Goal: Transaction & Acquisition: Purchase product/service

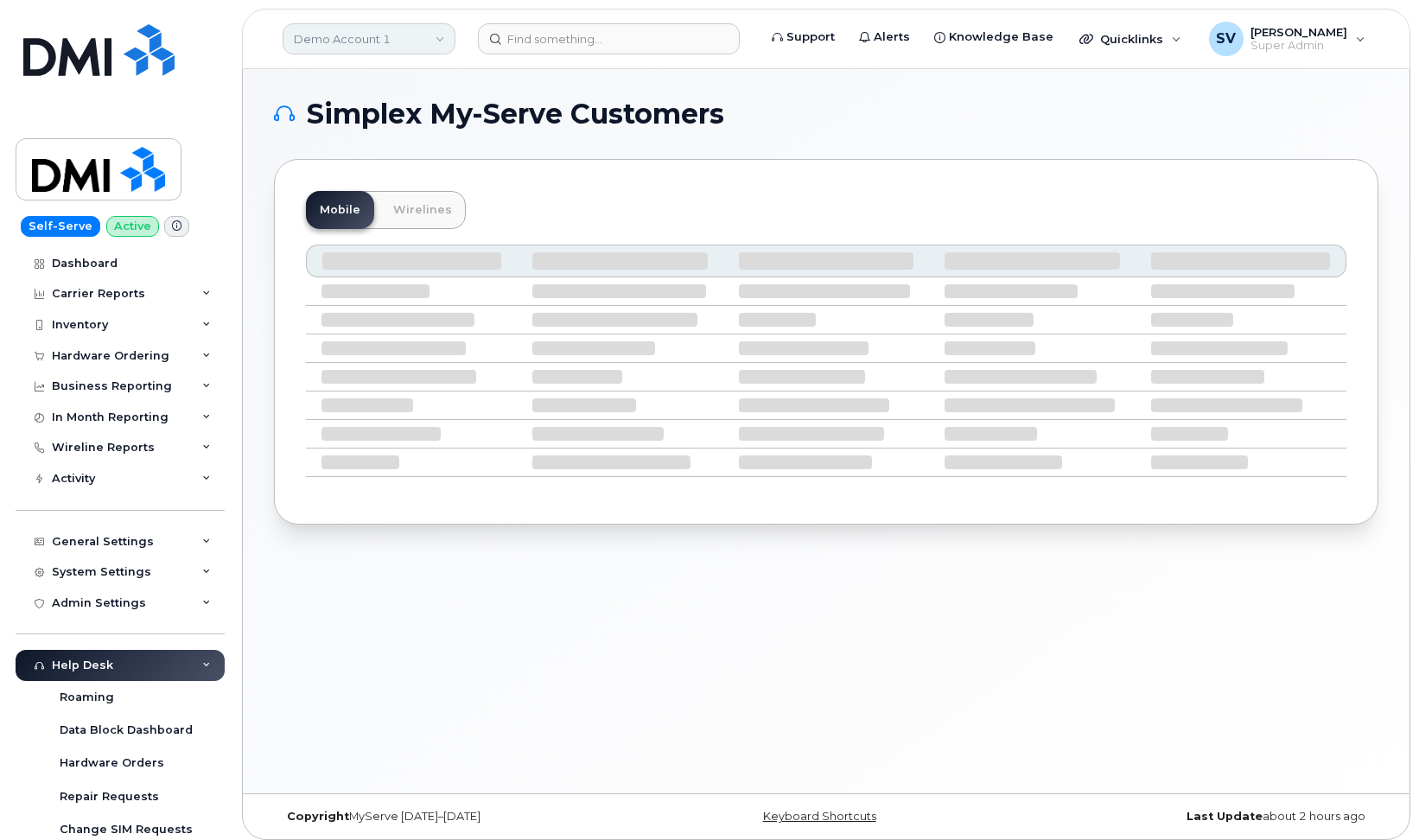
click at [422, 35] on link "Demo Account 1" at bounding box center [368, 39] width 173 height 31
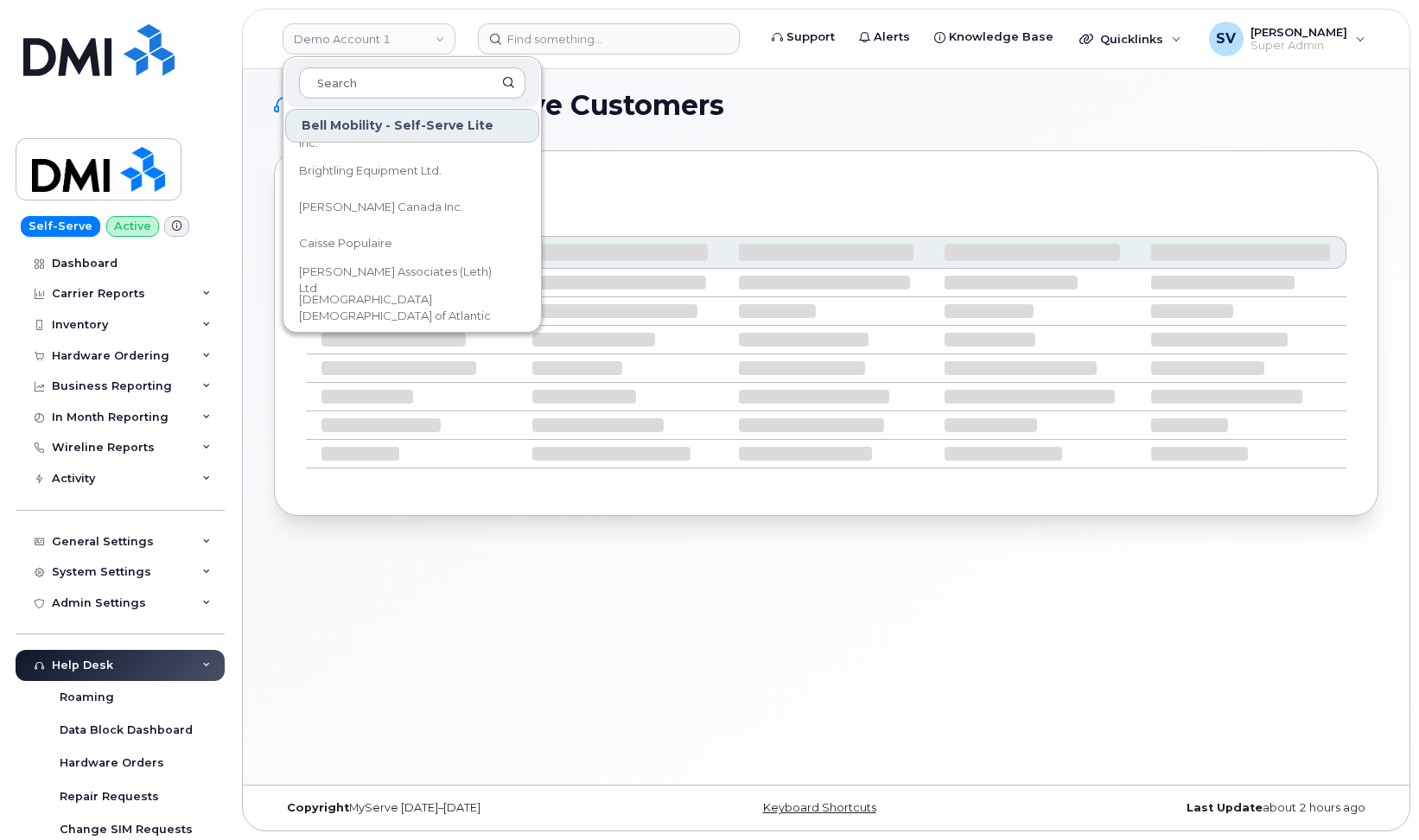
scroll to position [1183, 0]
click at [331, 210] on span "[PERSON_NAME] Canada Inc." at bounding box center [381, 214] width 164 height 18
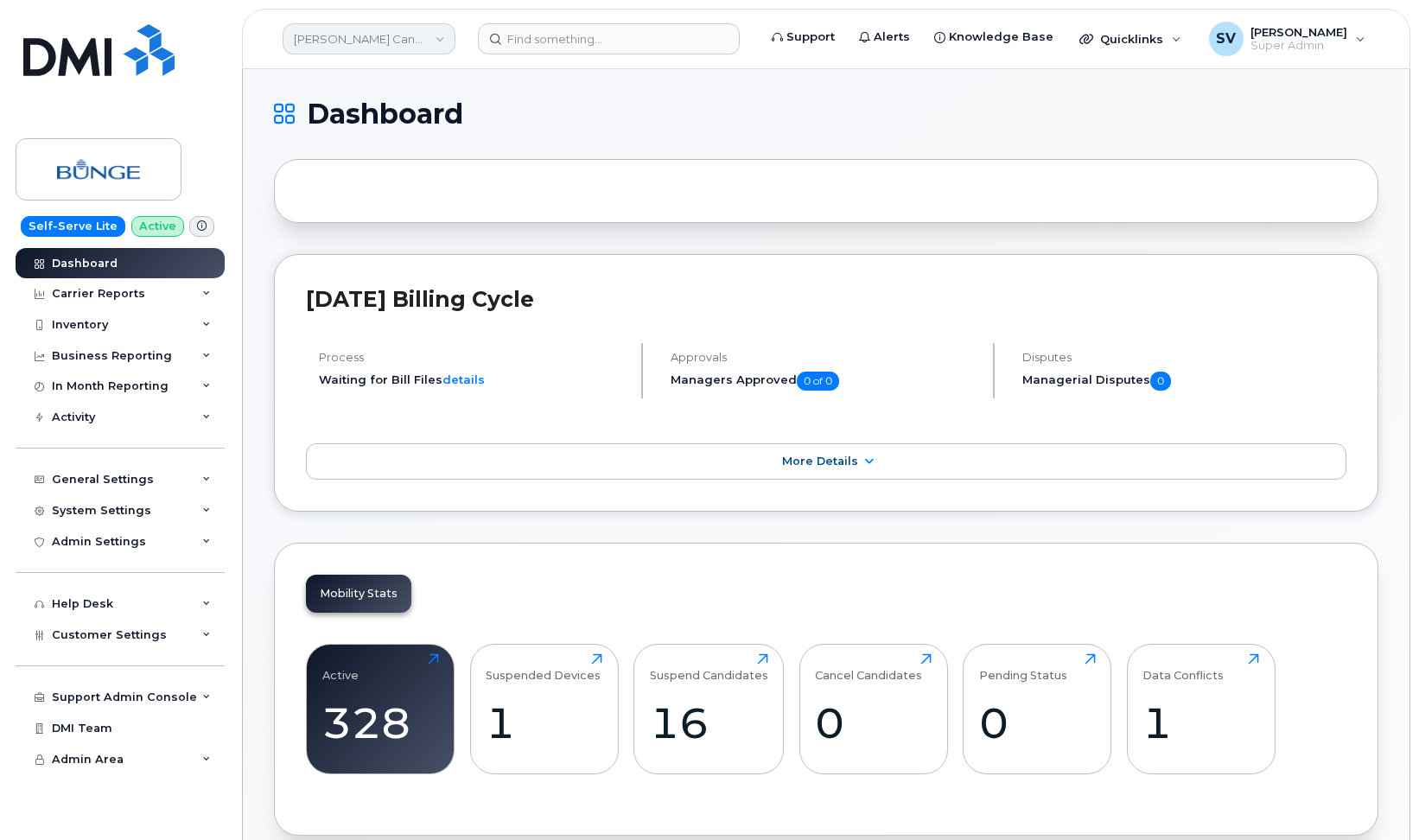
click at [365, 38] on link "Bunge Canada Inc." at bounding box center [368, 39] width 173 height 31
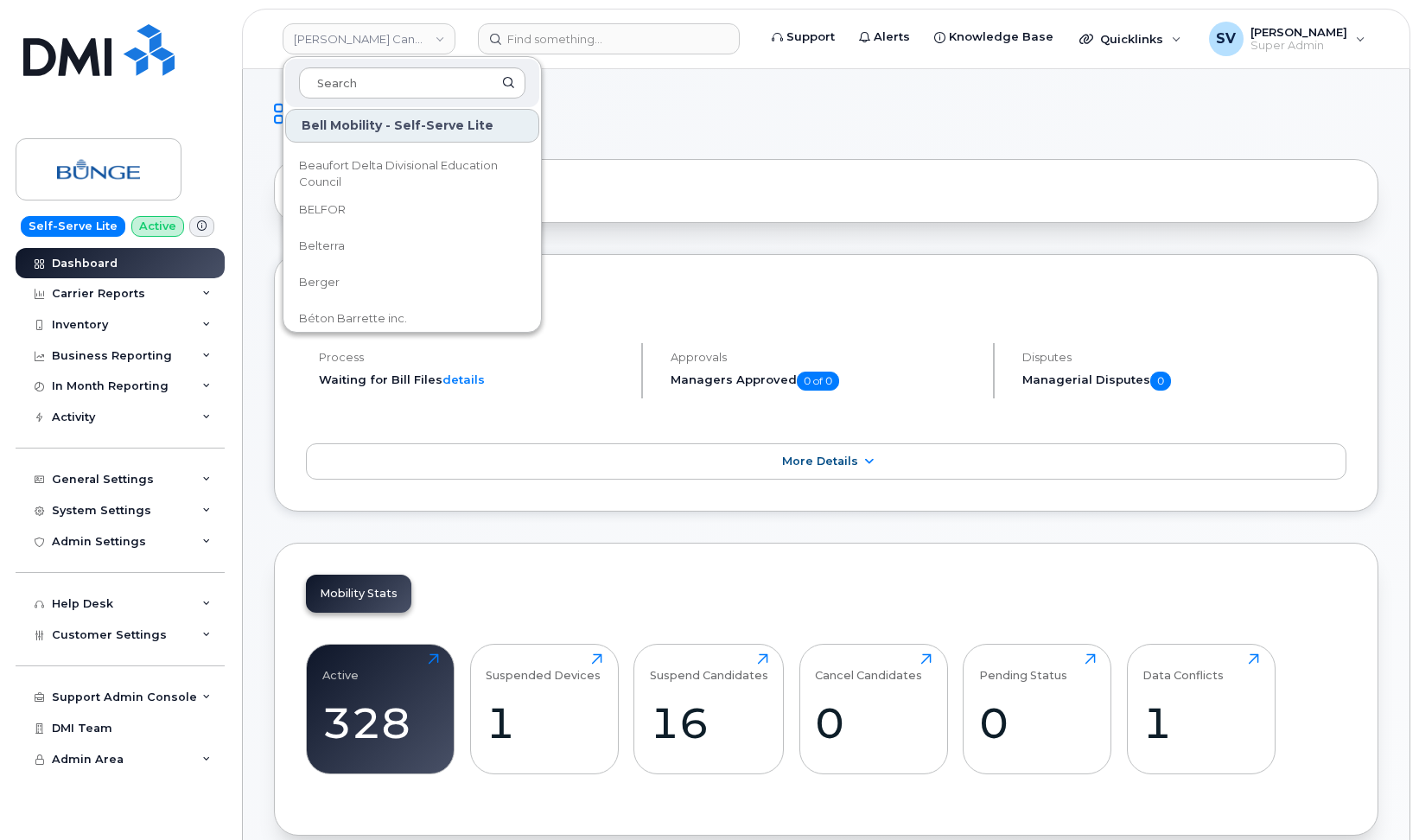
scroll to position [758, 0]
click at [336, 236] on span "Belterra" at bounding box center [322, 240] width 46 height 18
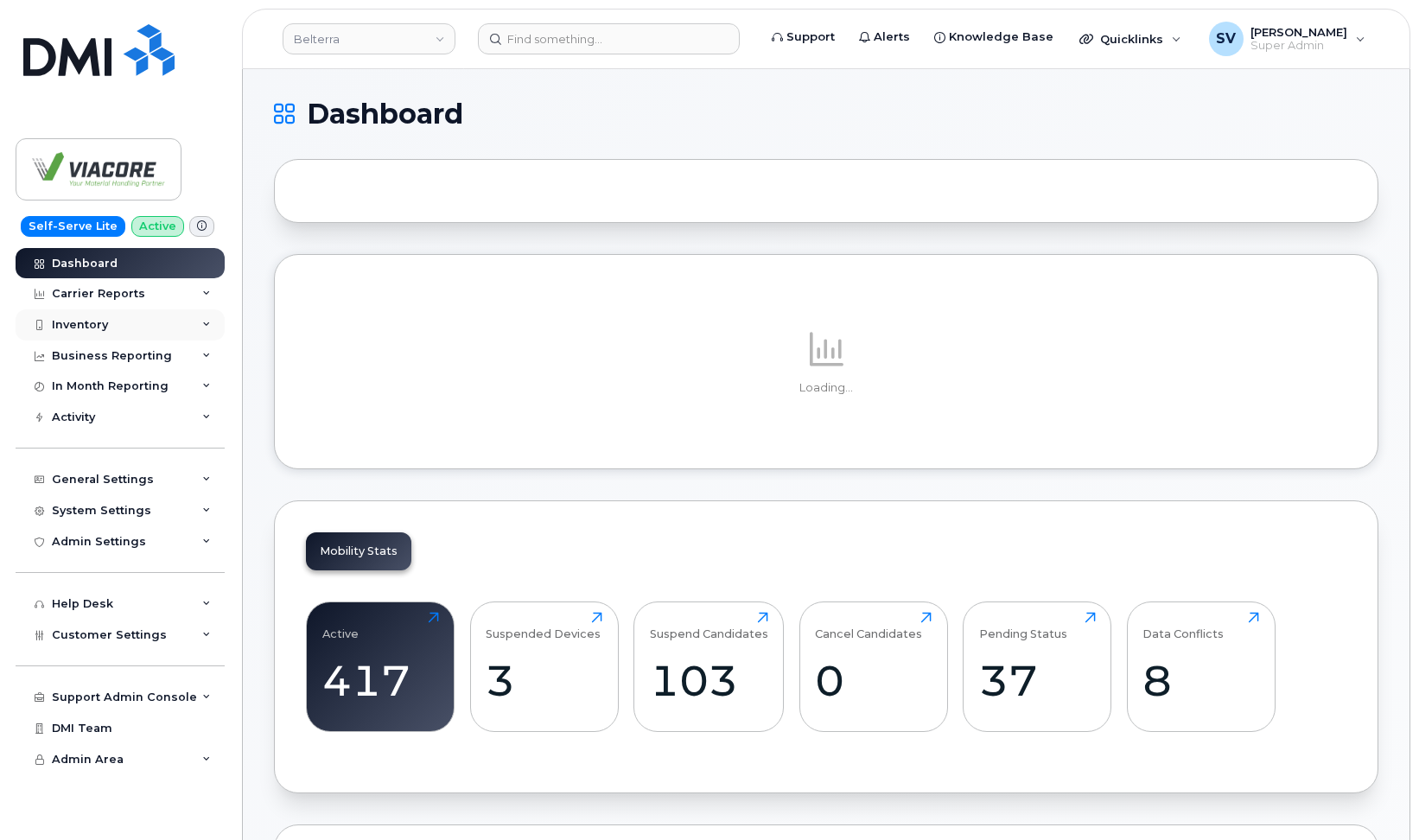
click at [149, 329] on div "Inventory" at bounding box center [120, 325] width 210 height 31
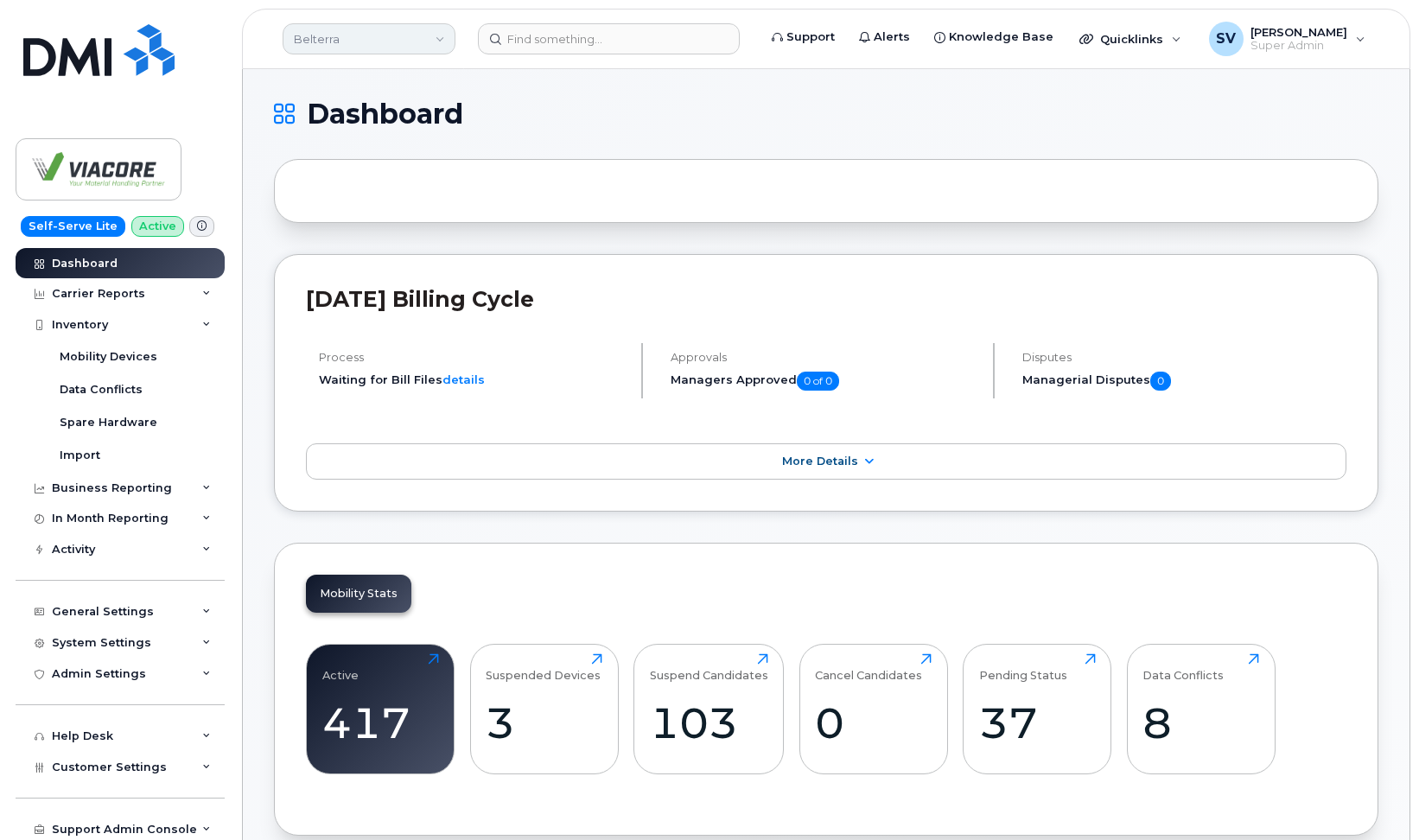
click at [427, 35] on link "Belterra" at bounding box center [368, 39] width 173 height 31
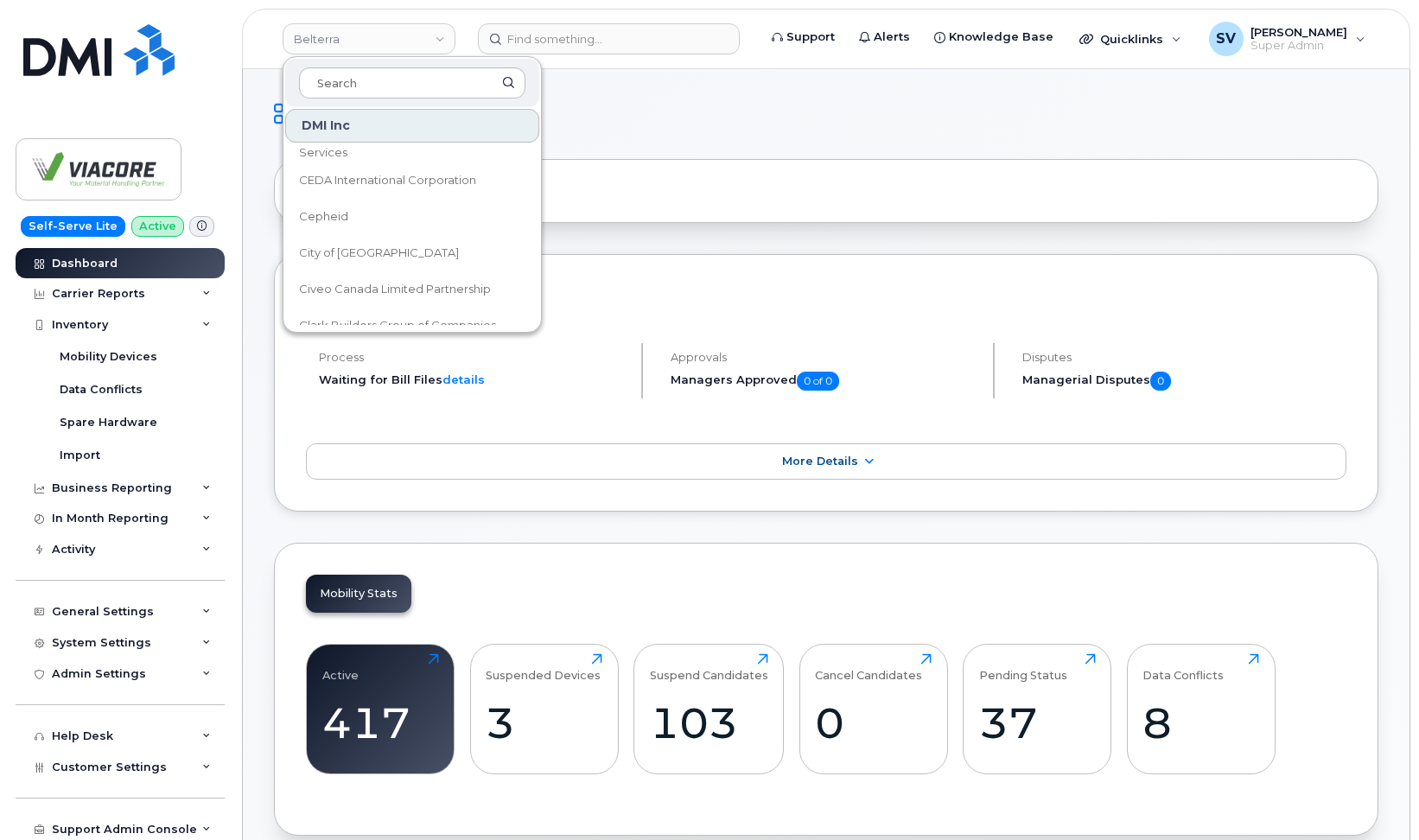
scroll to position [8878, 0]
click at [366, 250] on span "City of [GEOGRAPHIC_DATA]" at bounding box center [379, 248] width 160 height 18
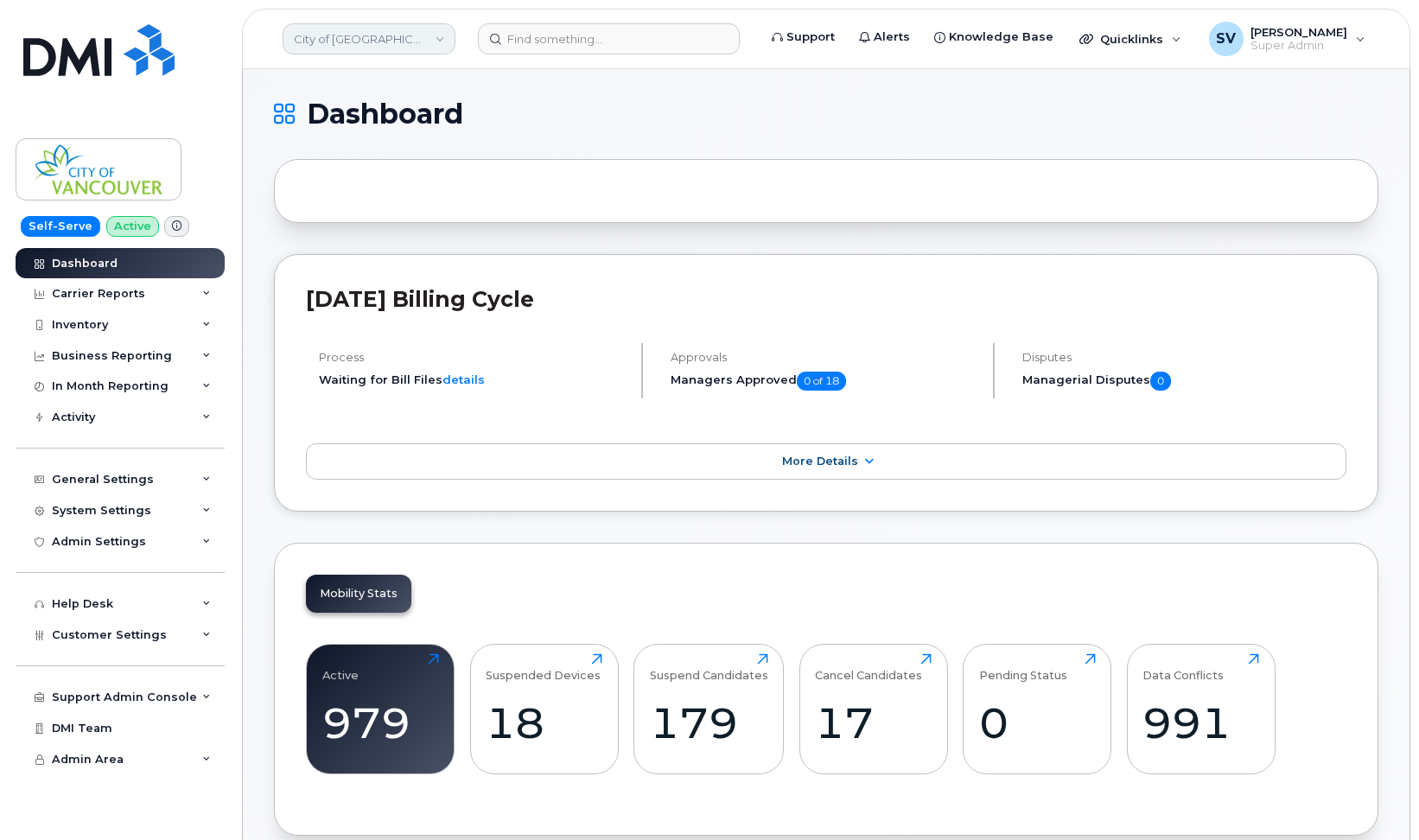
click at [419, 42] on link "City of [GEOGRAPHIC_DATA]" at bounding box center [368, 39] width 173 height 31
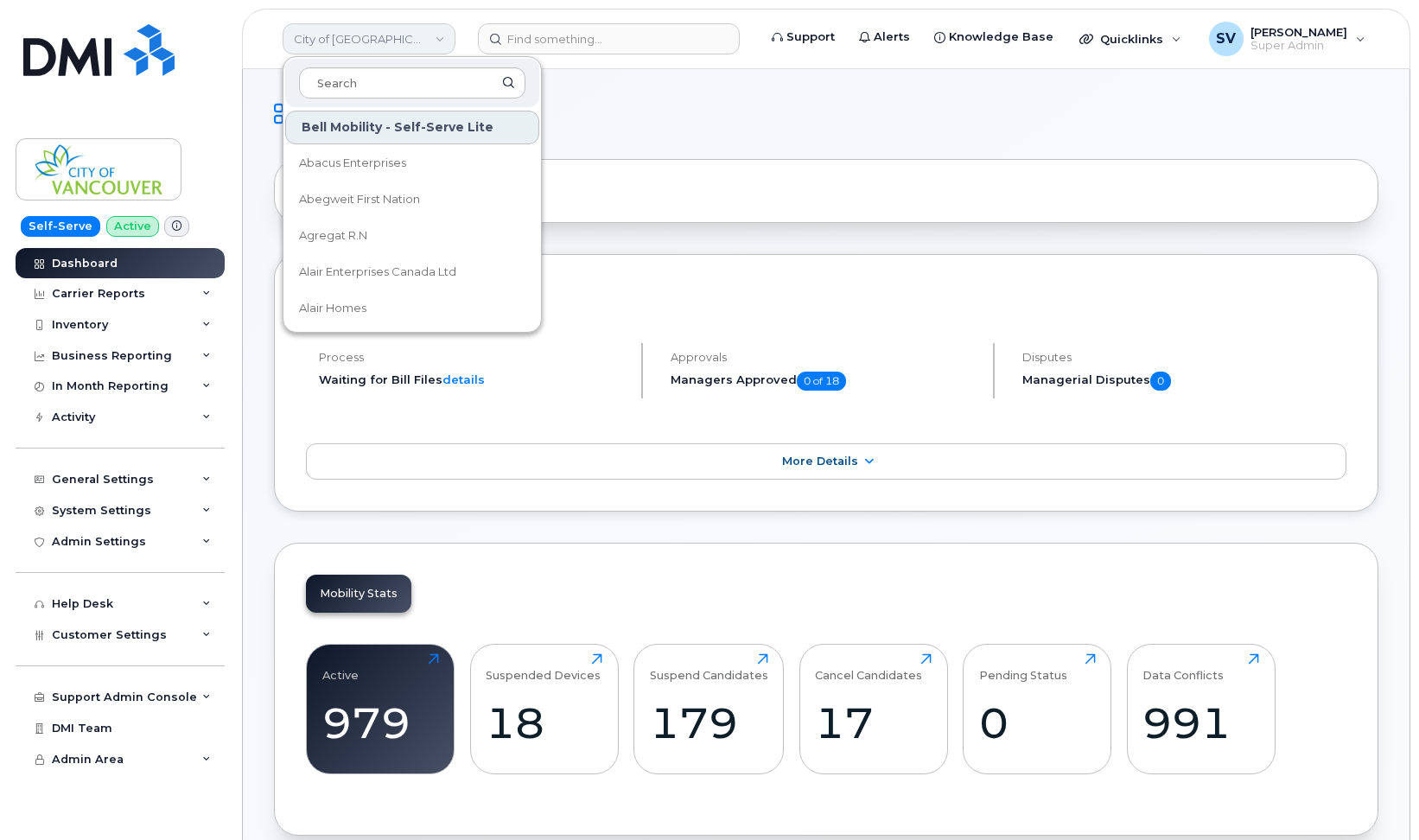
click at [419, 42] on link "City of Vancouver" at bounding box center [368, 39] width 173 height 31
click at [351, 172] on span "Abacus Enterprises" at bounding box center [353, 164] width 107 height 18
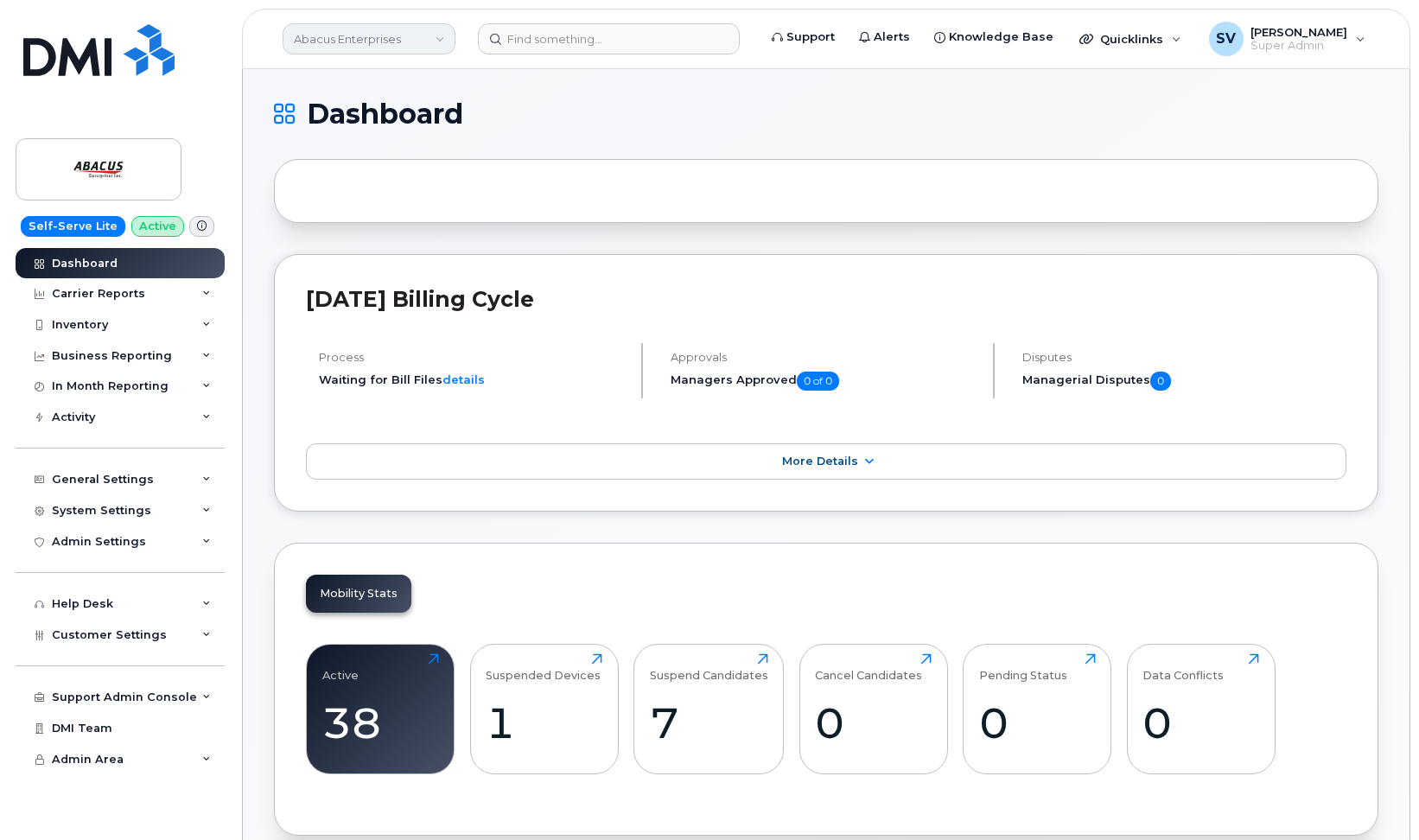
click at [408, 38] on link "Abacus Enterprises" at bounding box center [368, 39] width 173 height 31
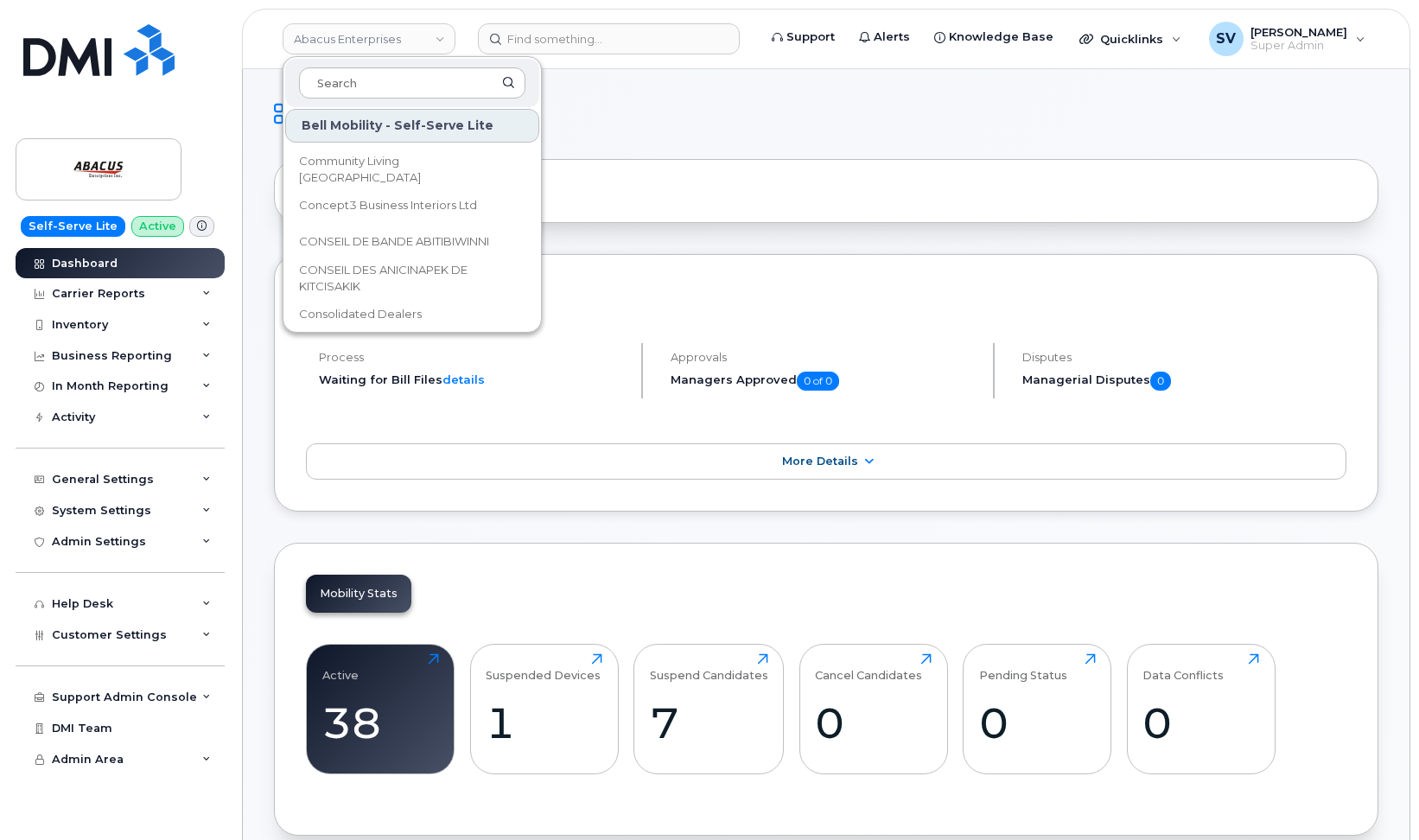
scroll to position [1826, 0]
click at [386, 263] on span "CONSEIL DES ANICINAPEK DE KITCISAKIK" at bounding box center [399, 260] width 199 height 34
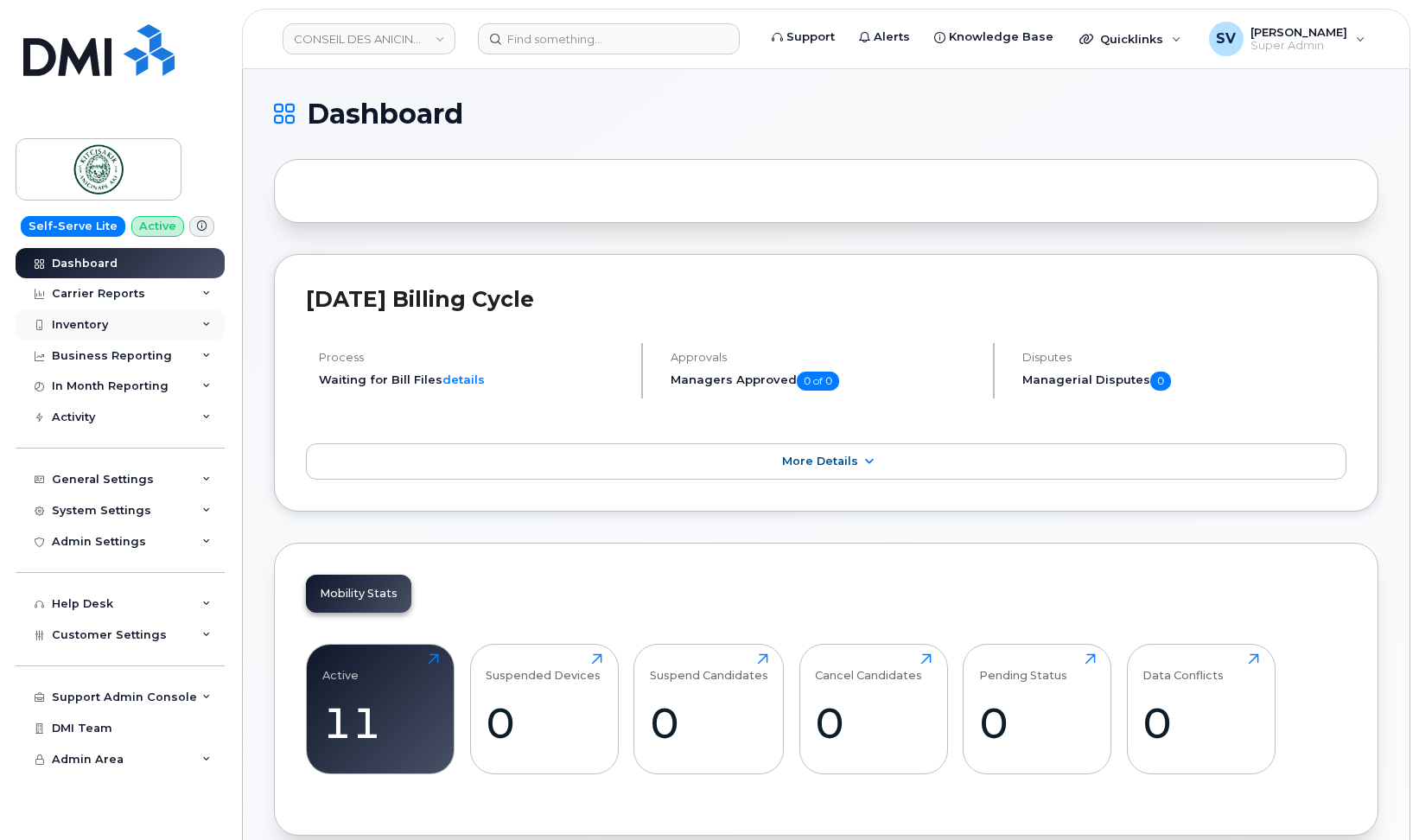
click at [156, 326] on div "Inventory" at bounding box center [120, 325] width 210 height 31
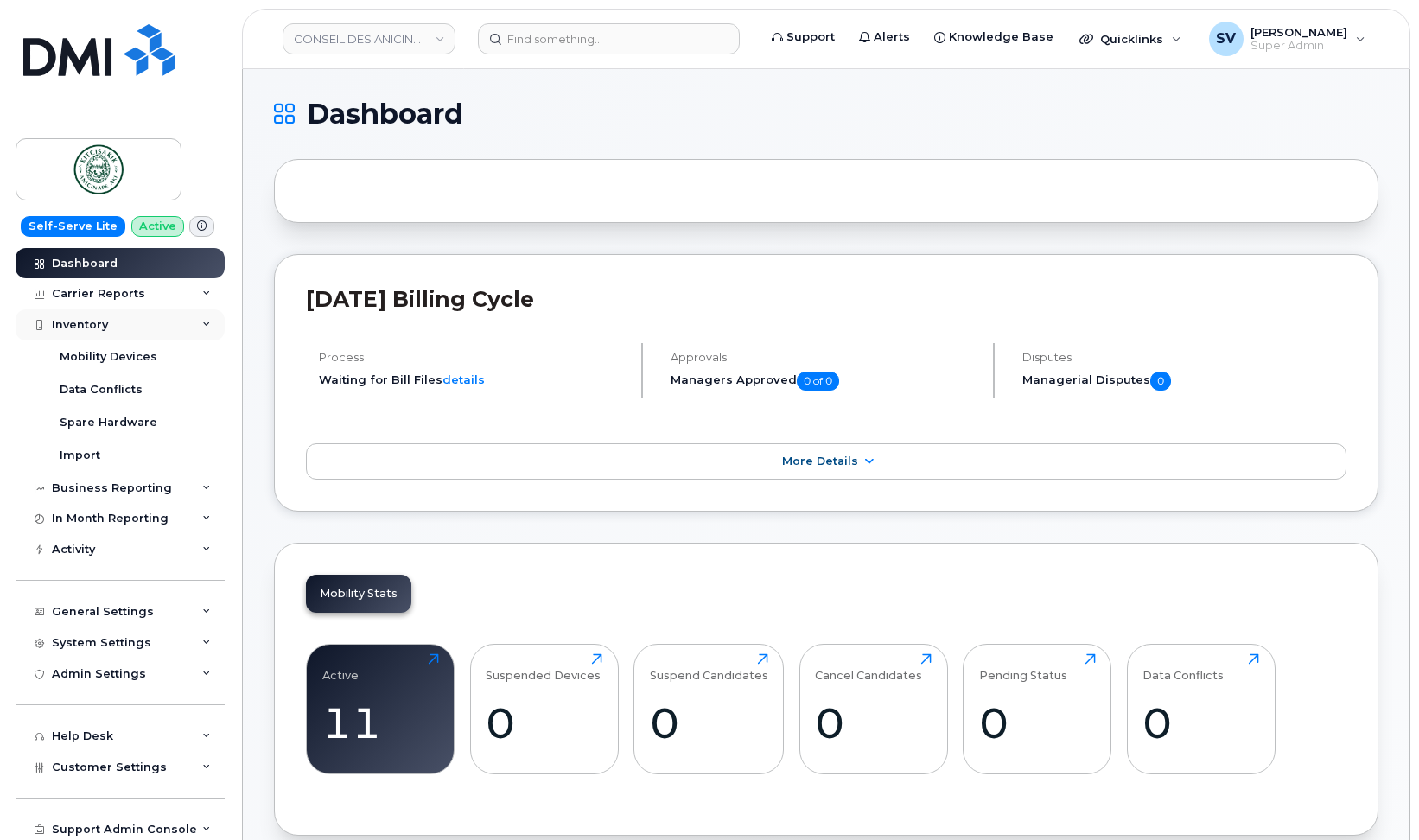
click at [156, 326] on div "Inventory" at bounding box center [120, 325] width 210 height 31
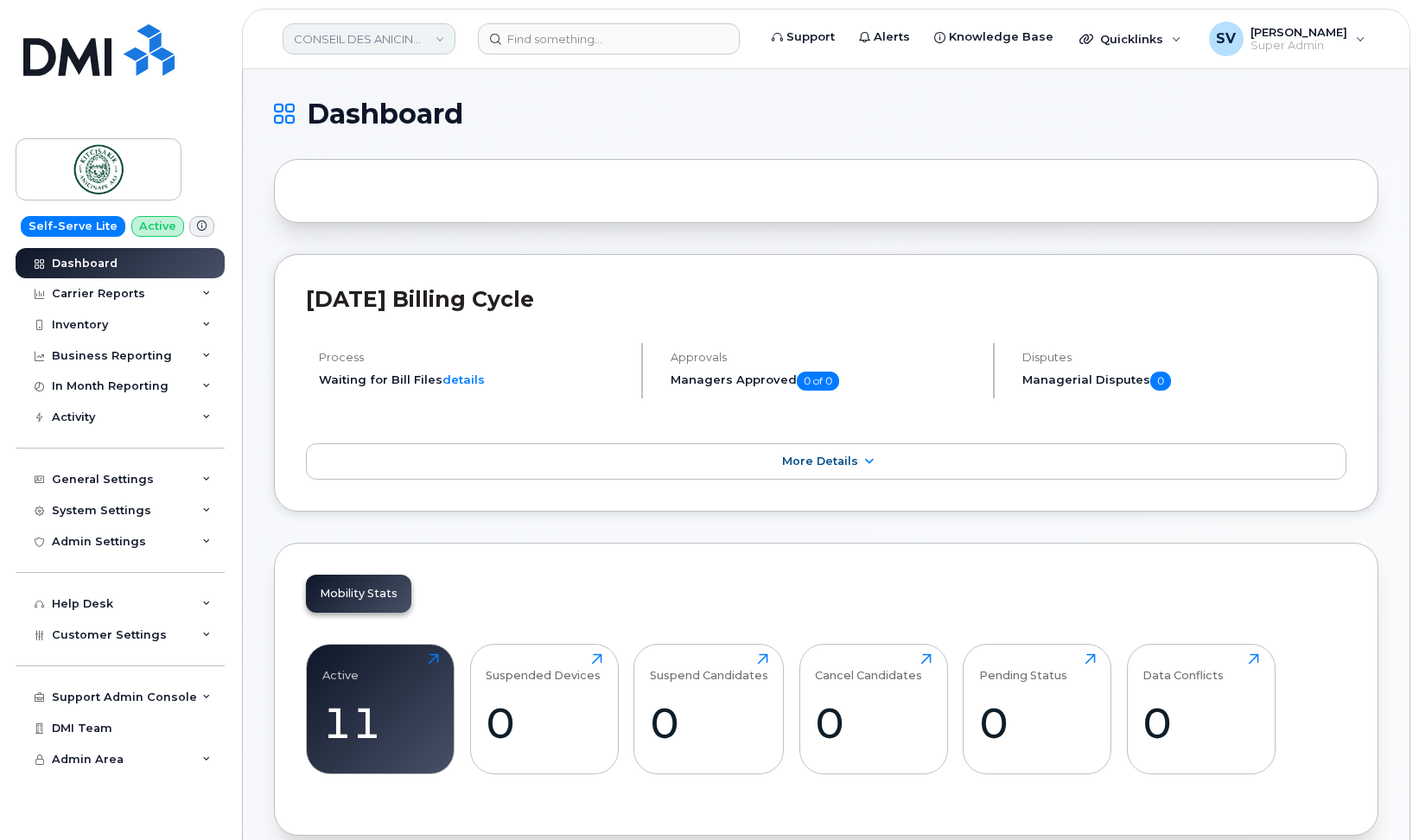
click at [438, 34] on link "CONSEIL DES ANICINAPEK DE KITCISAKIK" at bounding box center [368, 39] width 173 height 31
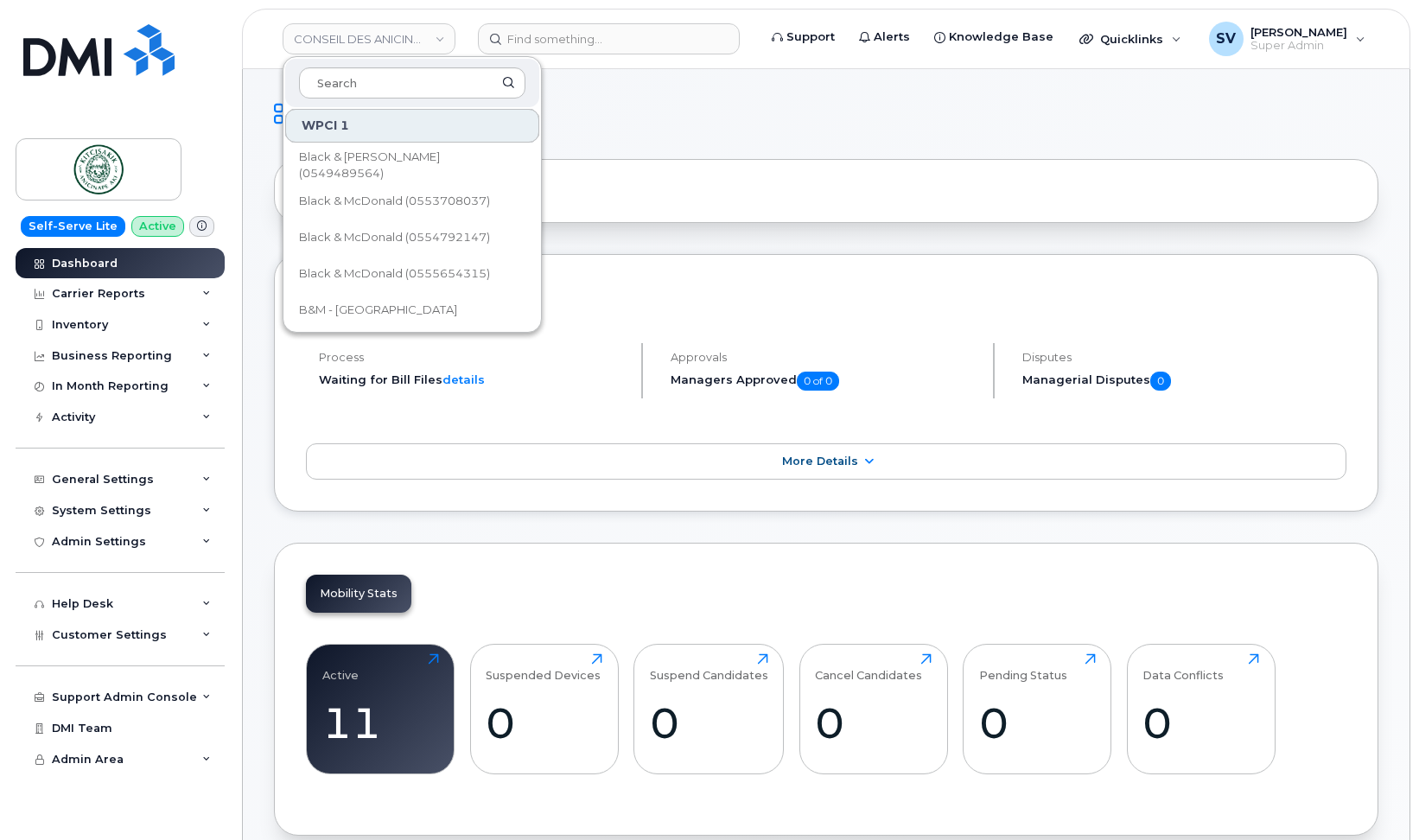
scroll to position [24308, 0]
click at [321, 311] on span "B&M - [GEOGRAPHIC_DATA]" at bounding box center [378, 310] width 158 height 18
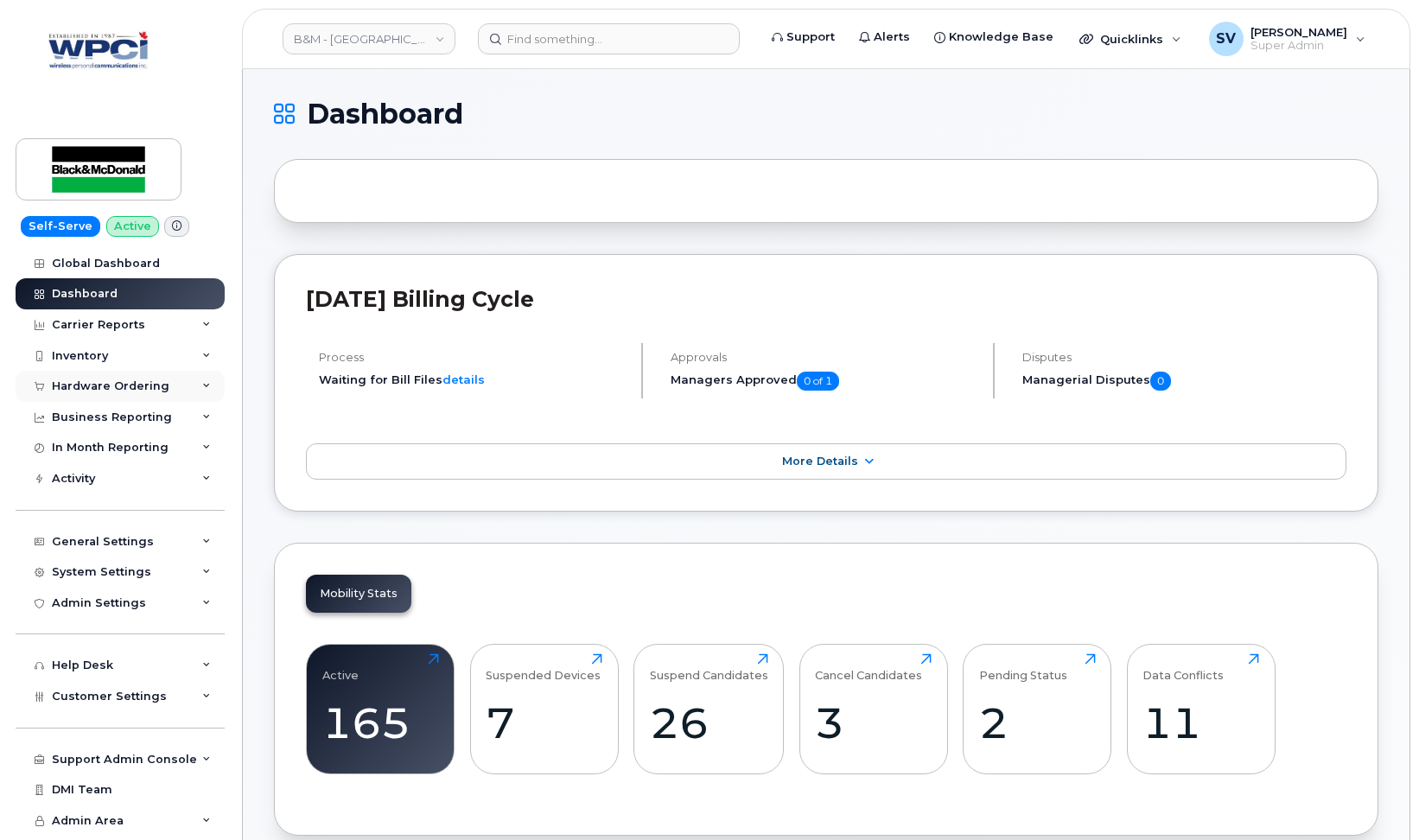
click at [171, 386] on div "Hardware Ordering" at bounding box center [120, 386] width 210 height 31
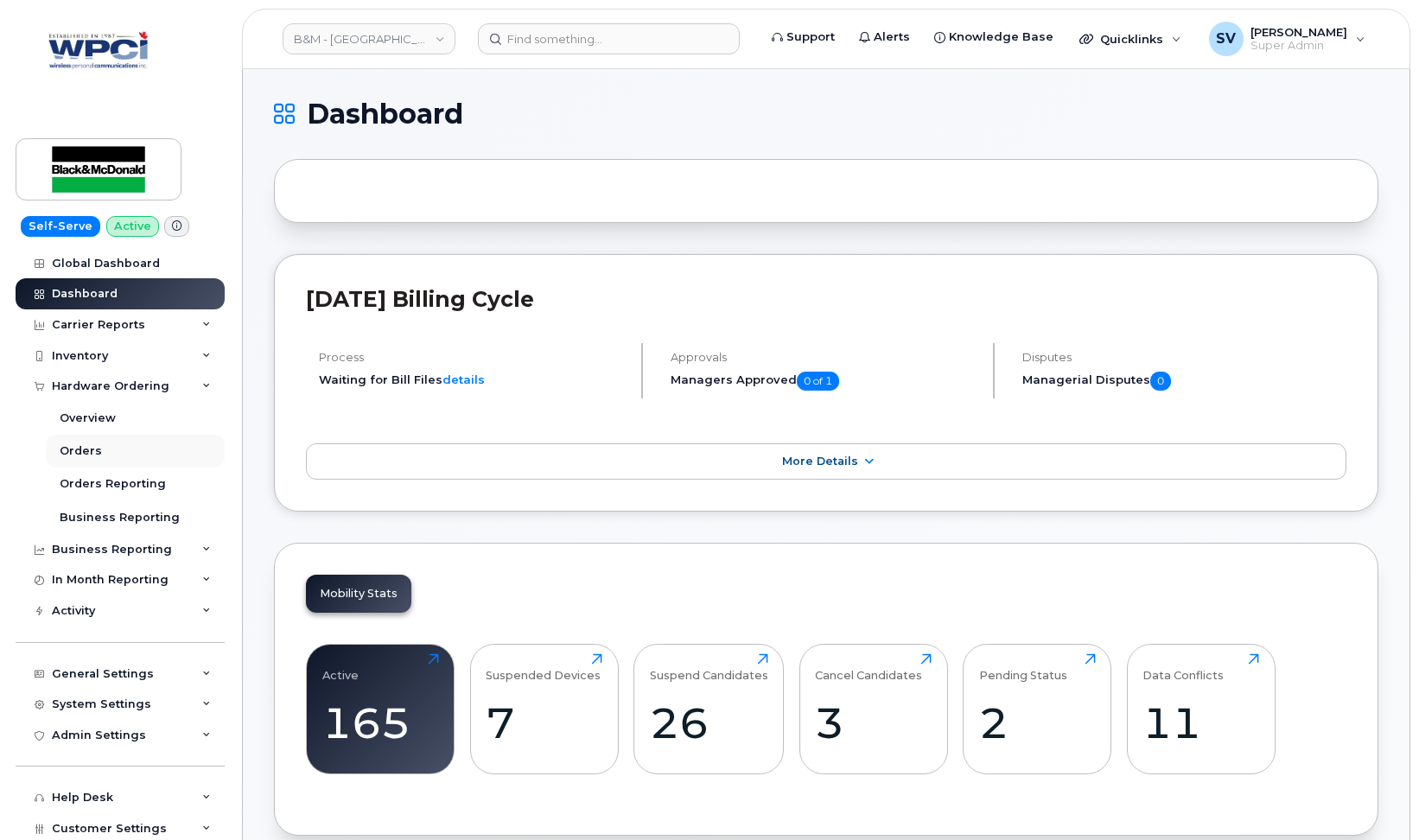
click at [78, 451] on div "Orders" at bounding box center [80, 451] width 42 height 16
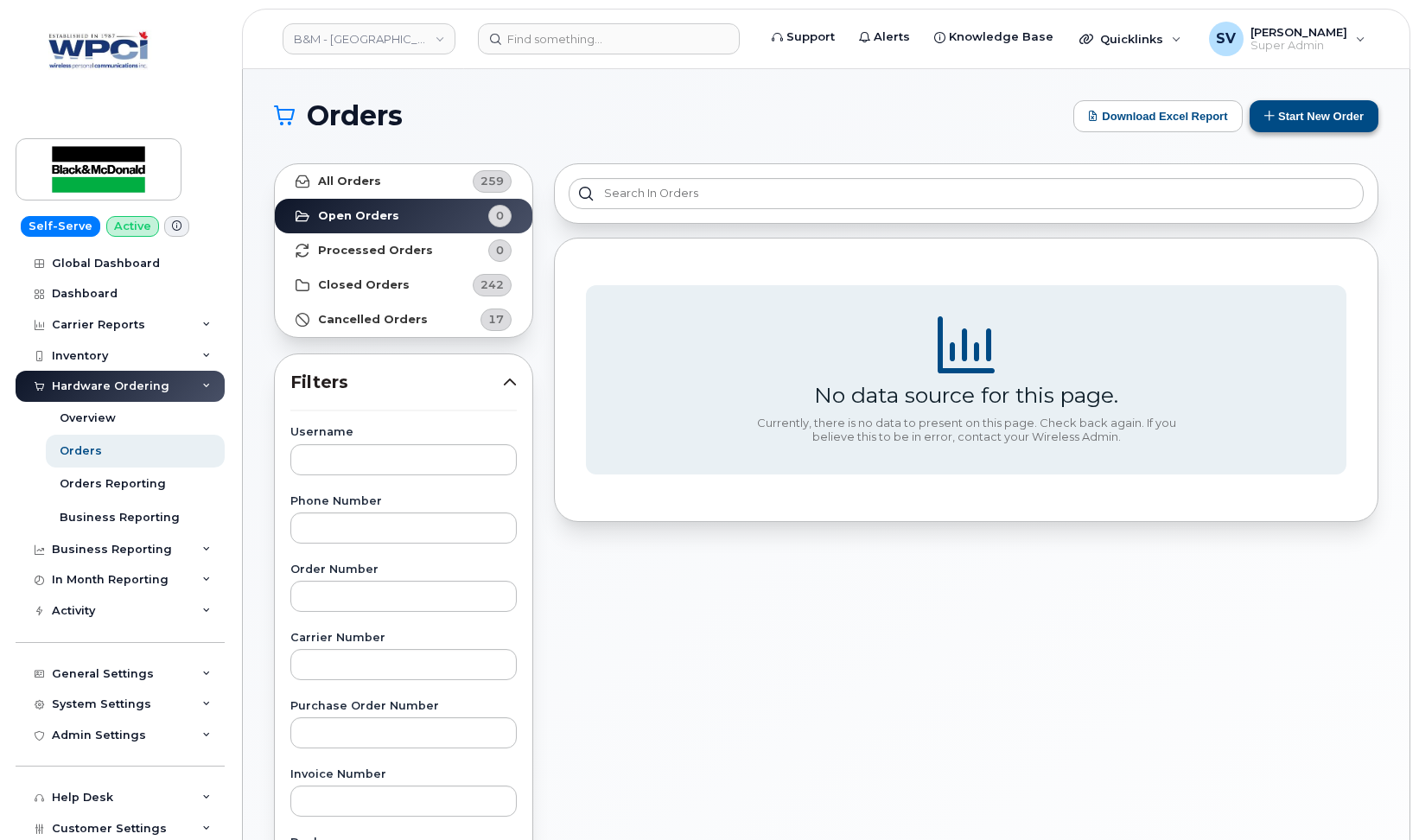
click at [1295, 118] on button "Start New Order" at bounding box center [1314, 116] width 129 height 32
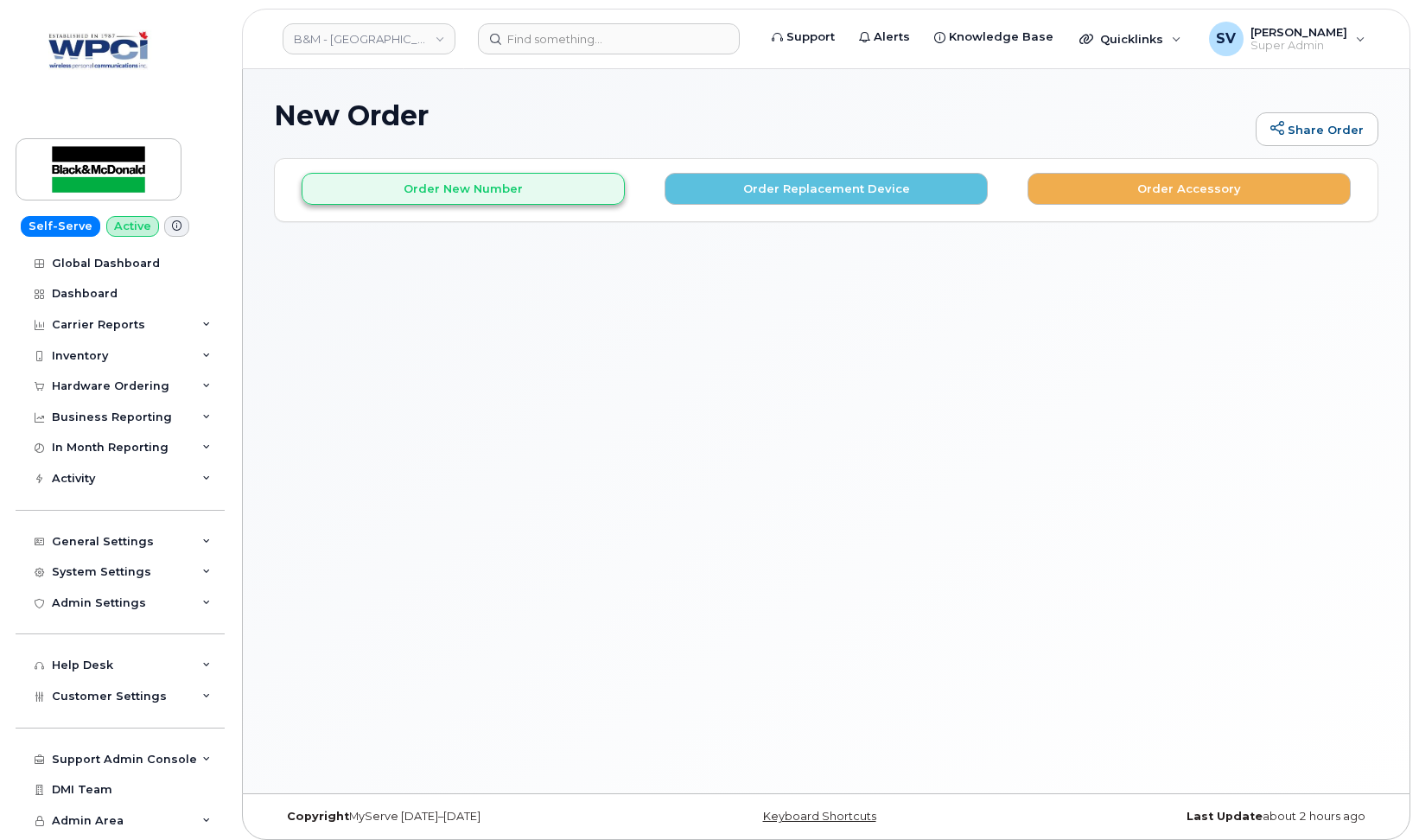
click at [488, 193] on button "Order New Number" at bounding box center [463, 188] width 324 height 32
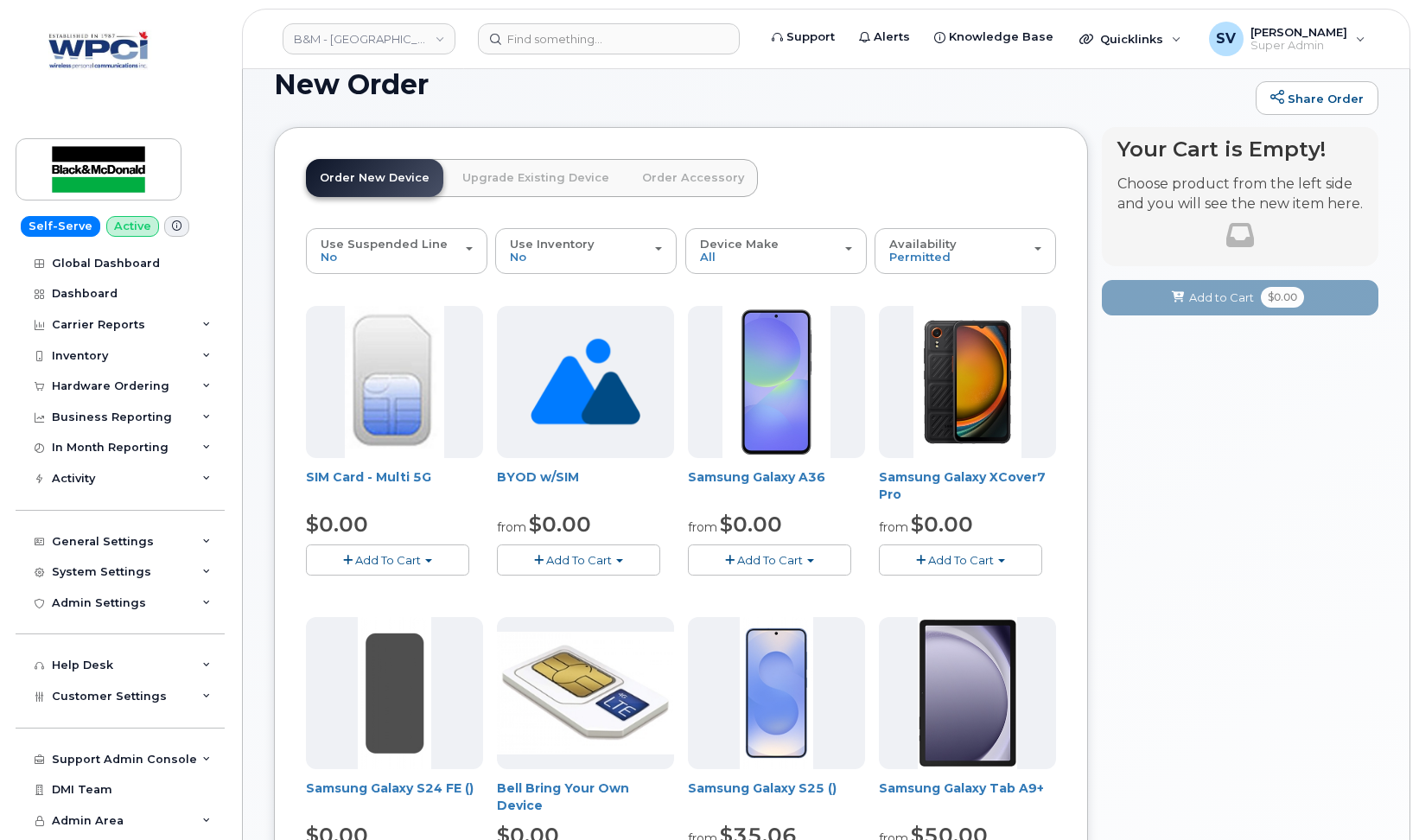
scroll to position [29, 0]
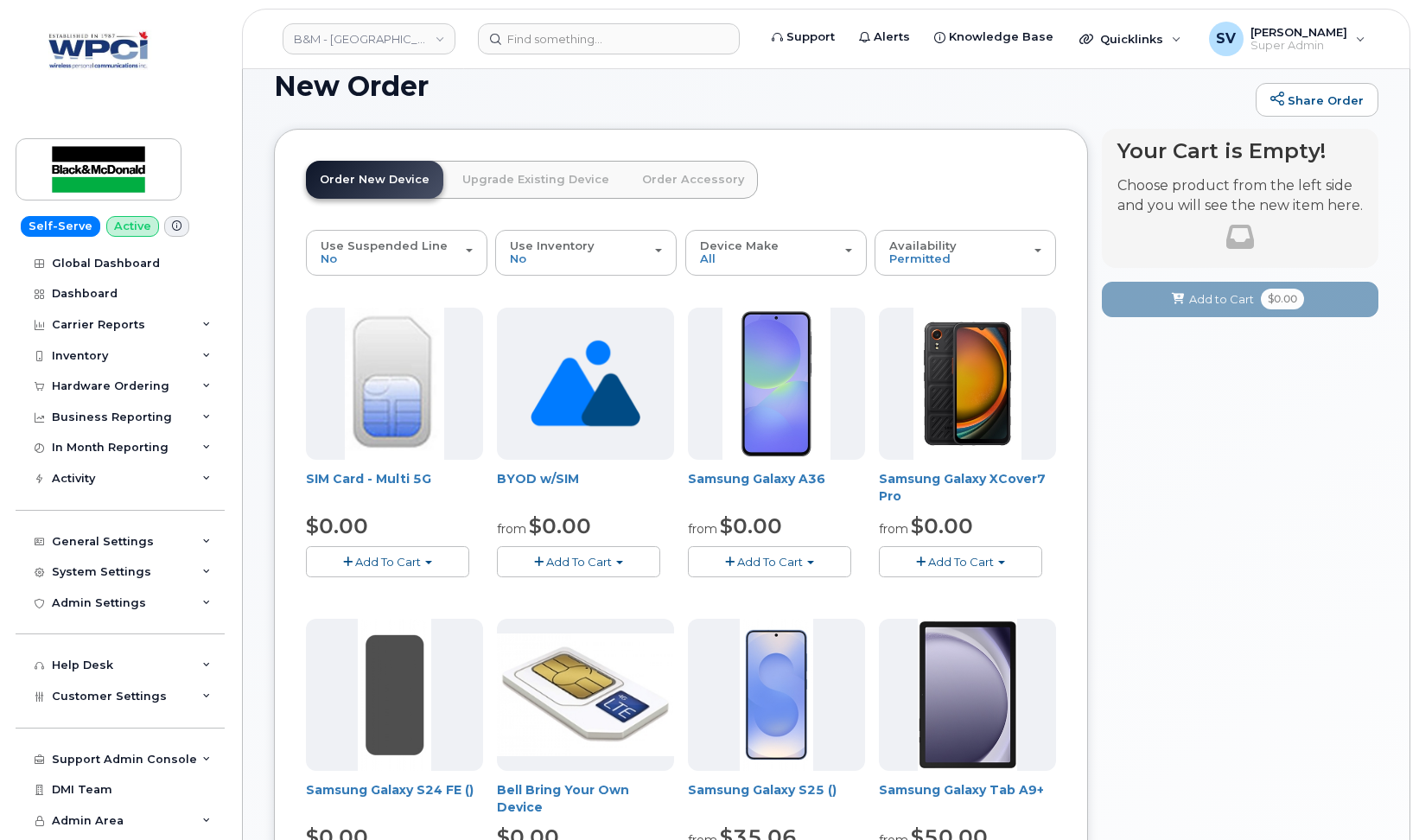
click at [629, 558] on button "Add To Cart" at bounding box center [579, 560] width 164 height 30
click at [613, 589] on link "$0.00 - New Activation" at bounding box center [591, 593] width 179 height 21
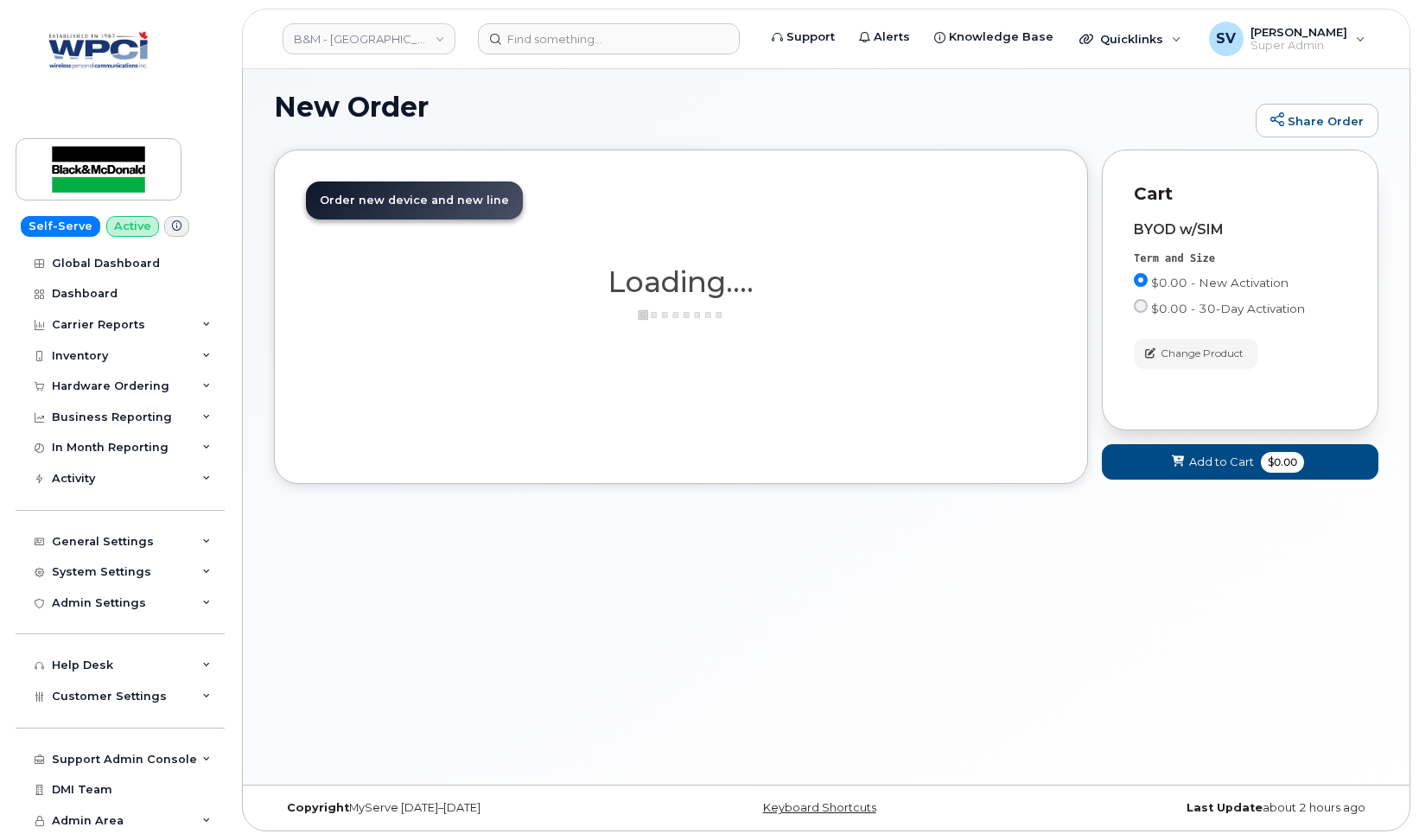
scroll to position [9, 0]
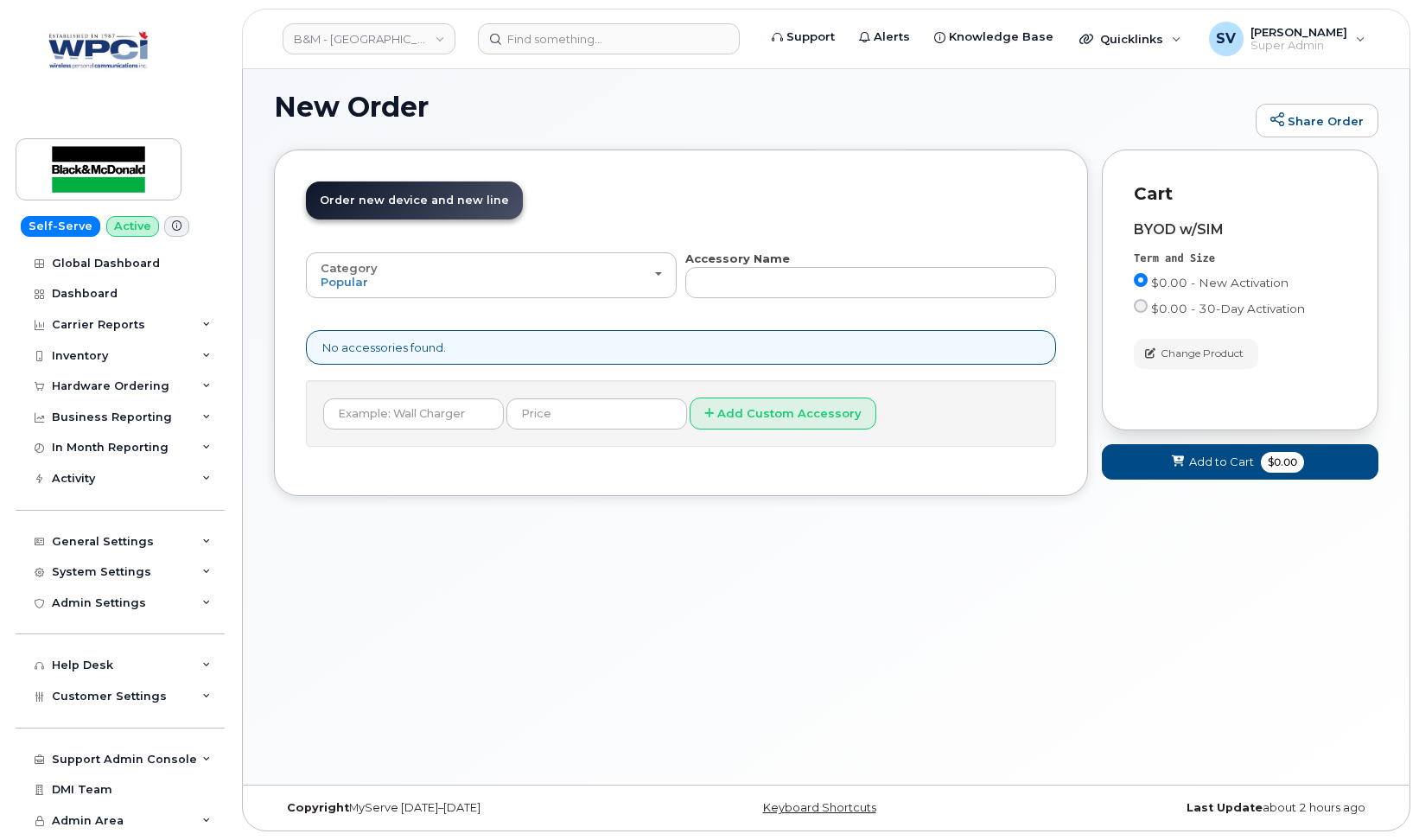
click at [1202, 458] on span "Add to Cart" at bounding box center [1221, 461] width 64 height 17
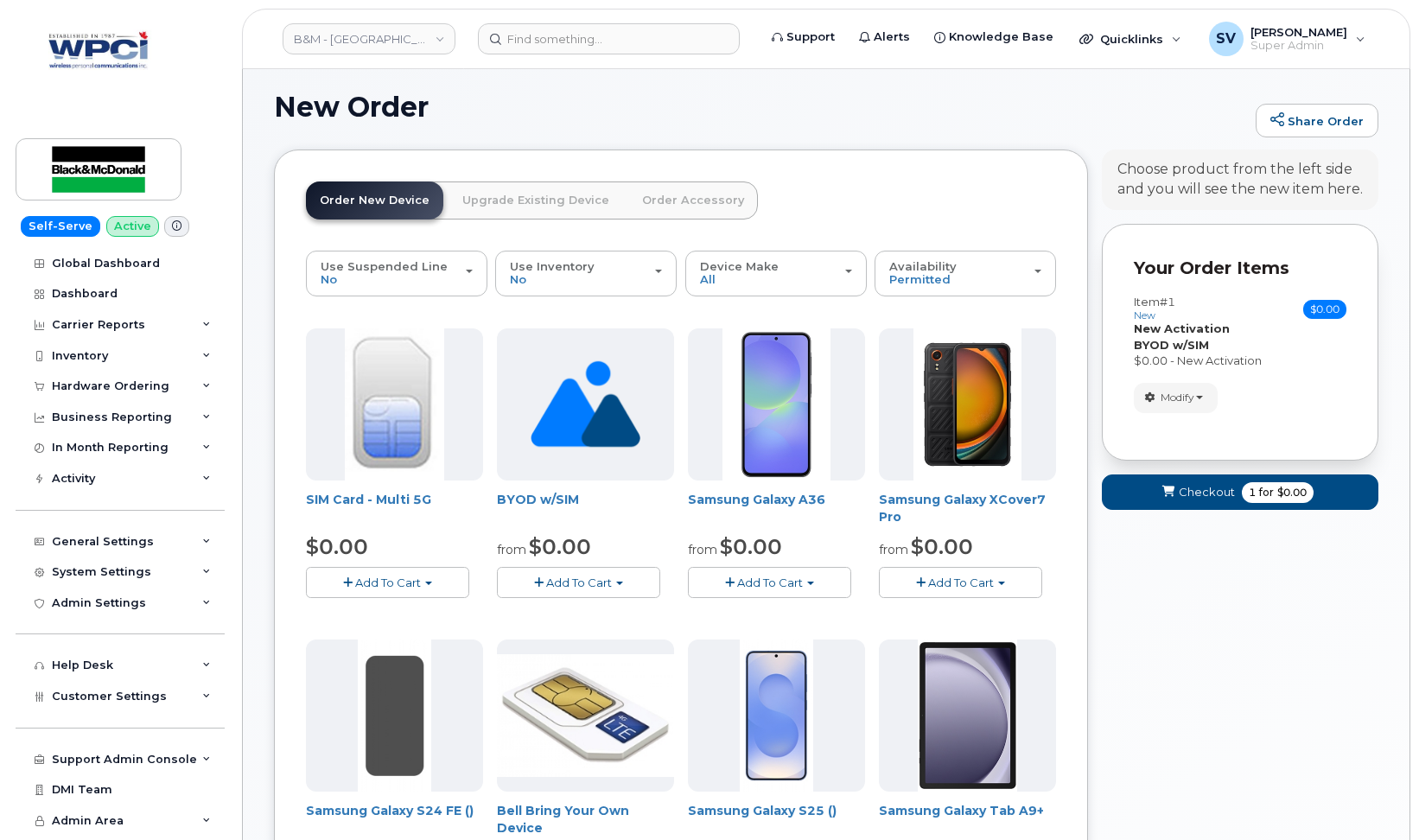
click at [520, 205] on link "Upgrade Existing Device" at bounding box center [535, 200] width 174 height 38
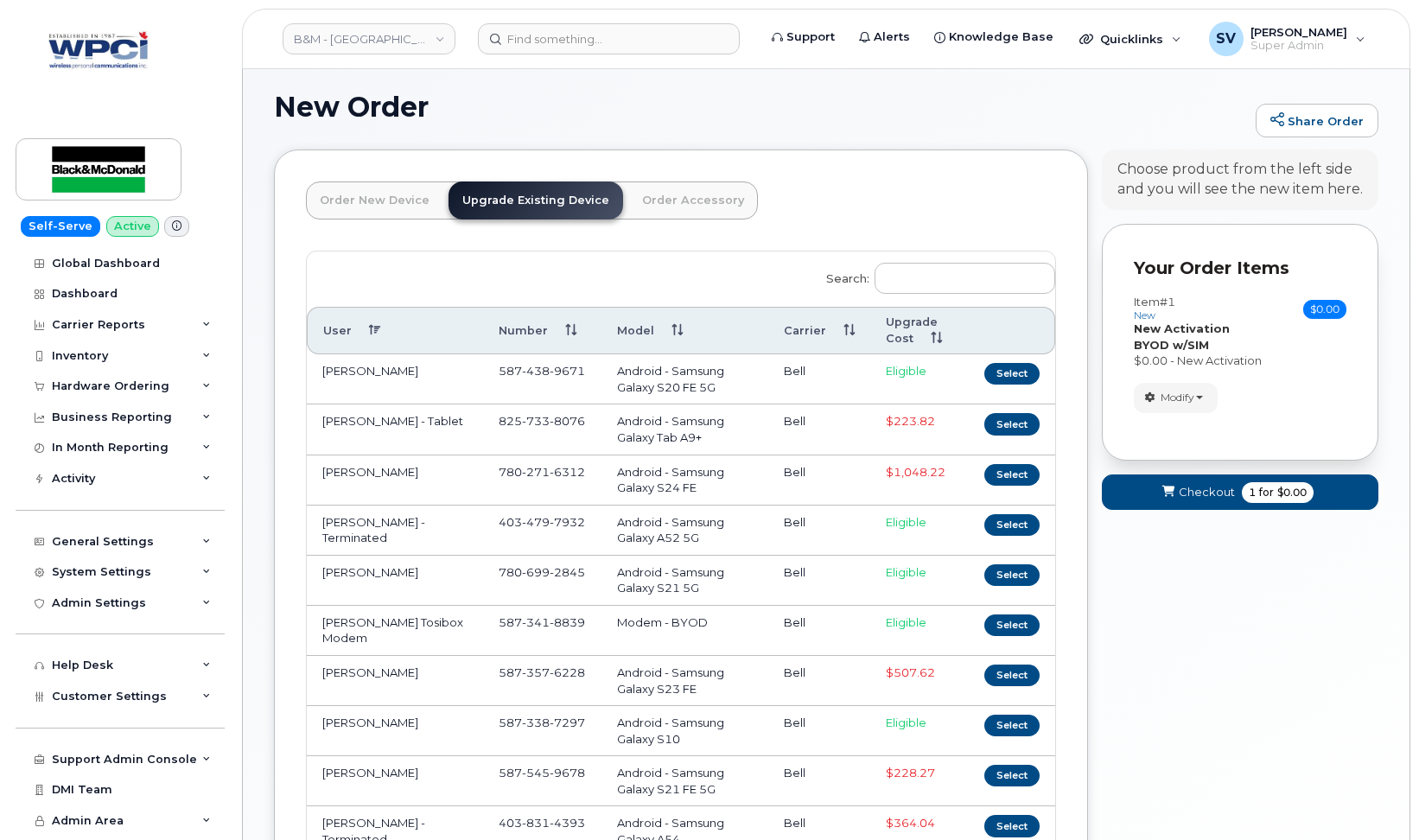
click at [364, 194] on link "Order New Device" at bounding box center [374, 200] width 137 height 38
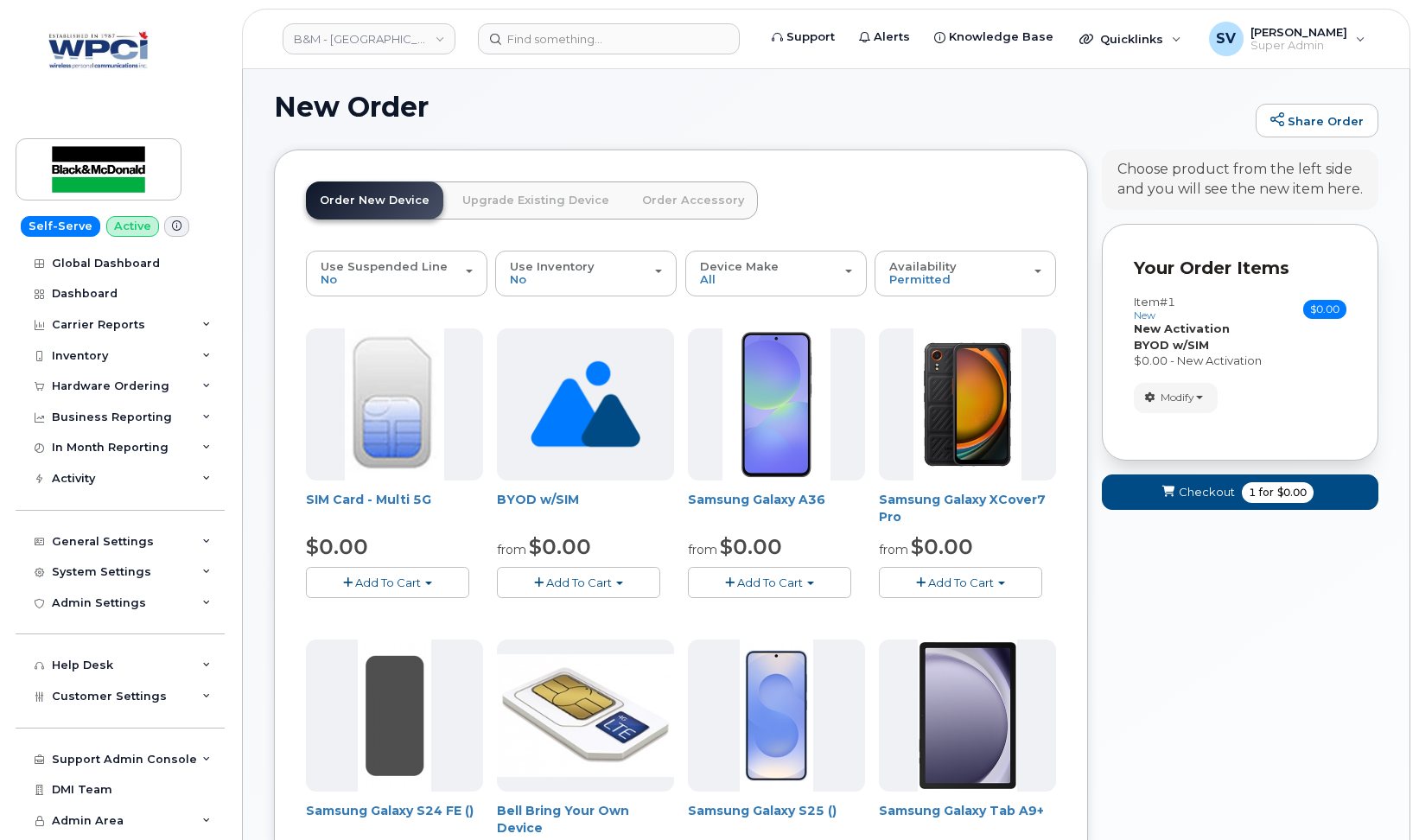
click at [1231, 486] on span "Checkout" at bounding box center [1207, 492] width 57 height 17
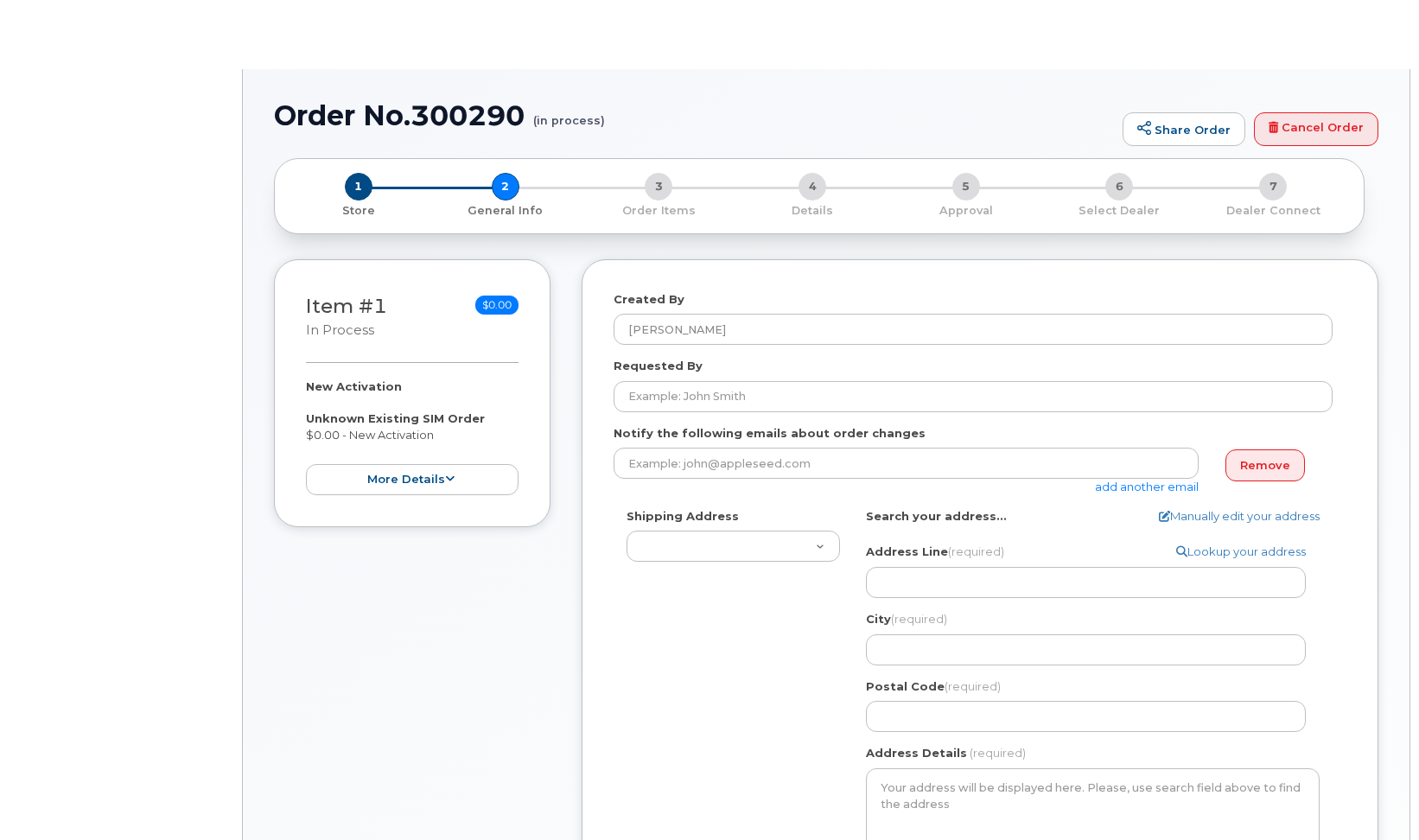
select select
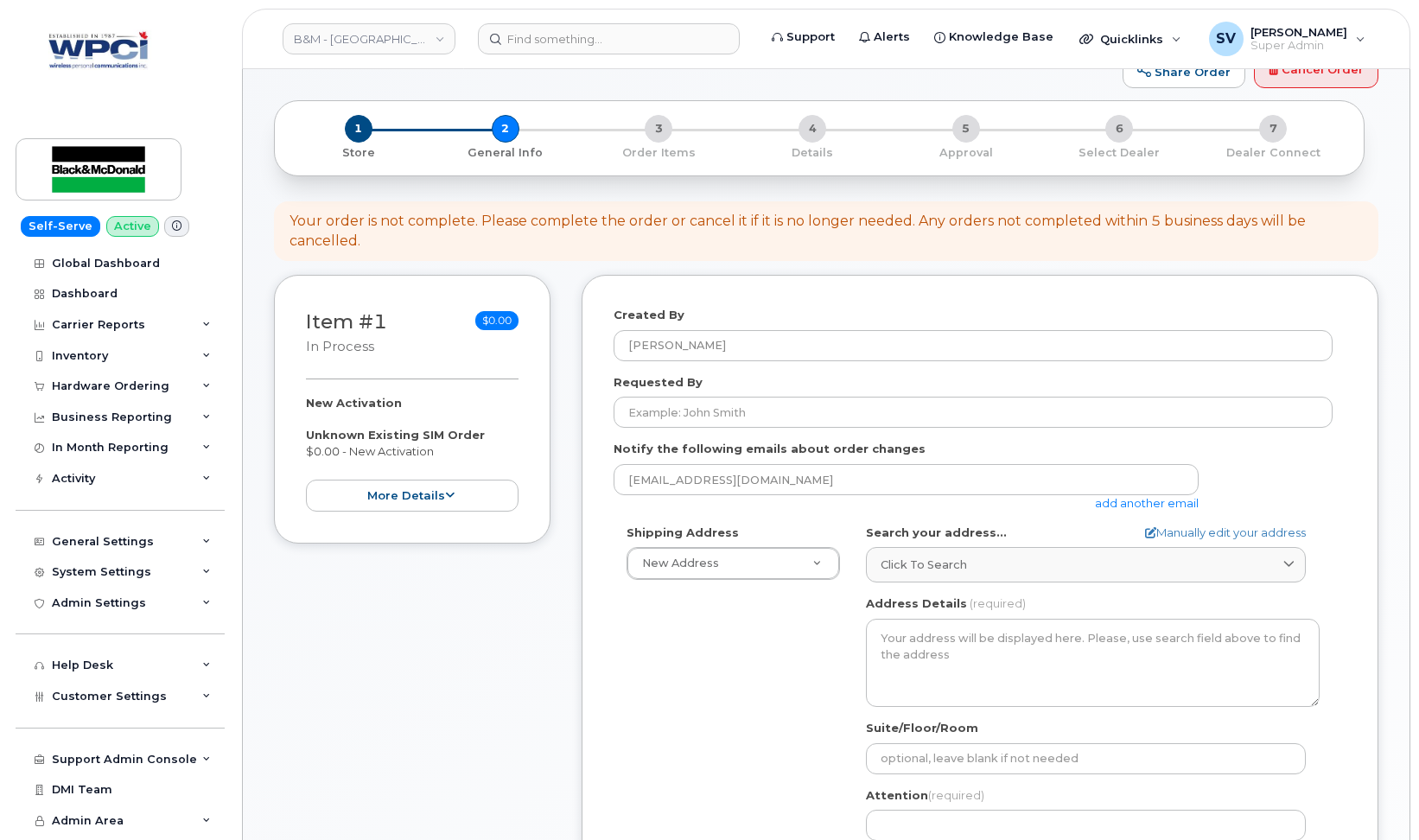
scroll to position [57, 0]
click at [434, 491] on button "more details" at bounding box center [412, 496] width 212 height 32
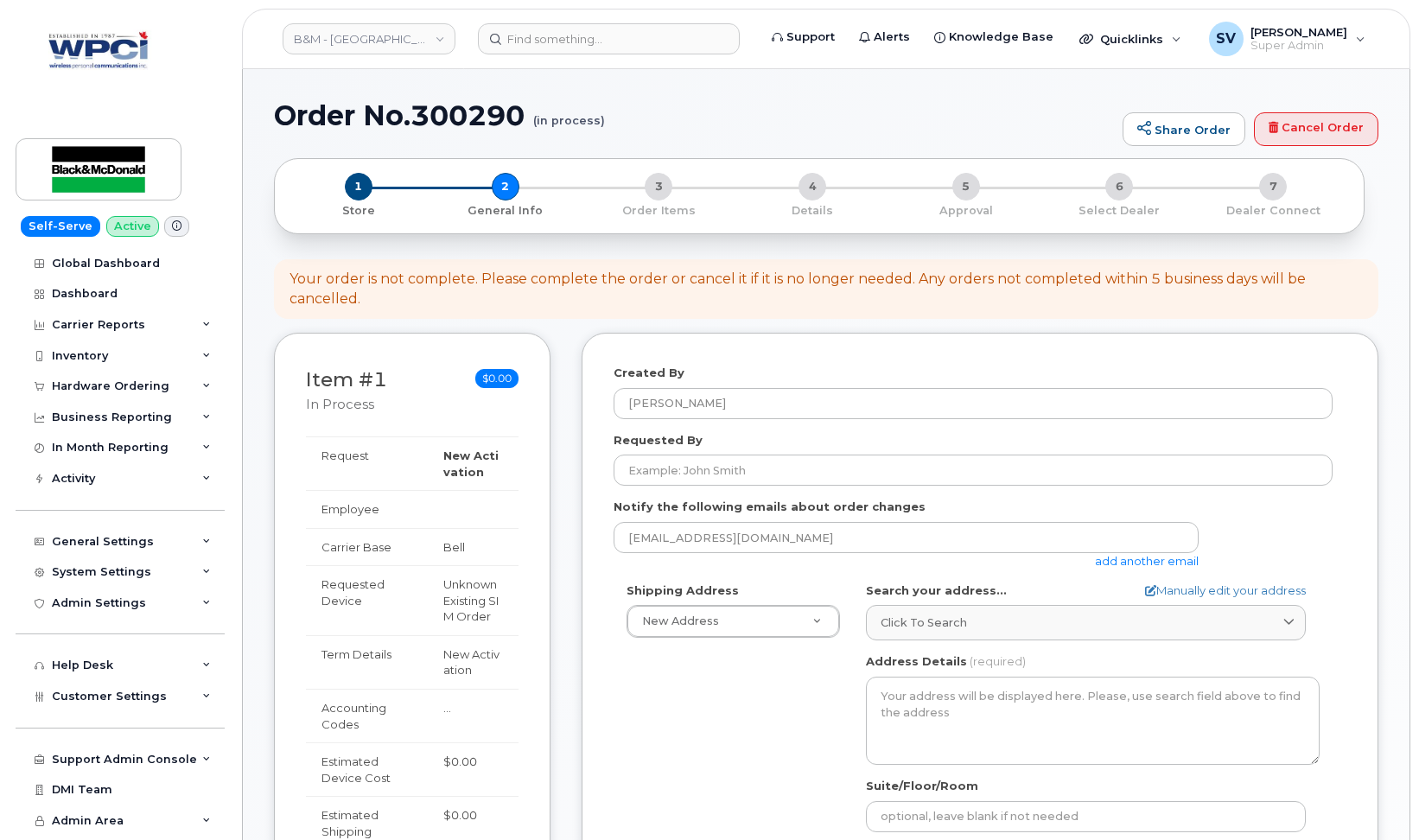
scroll to position [0, 0]
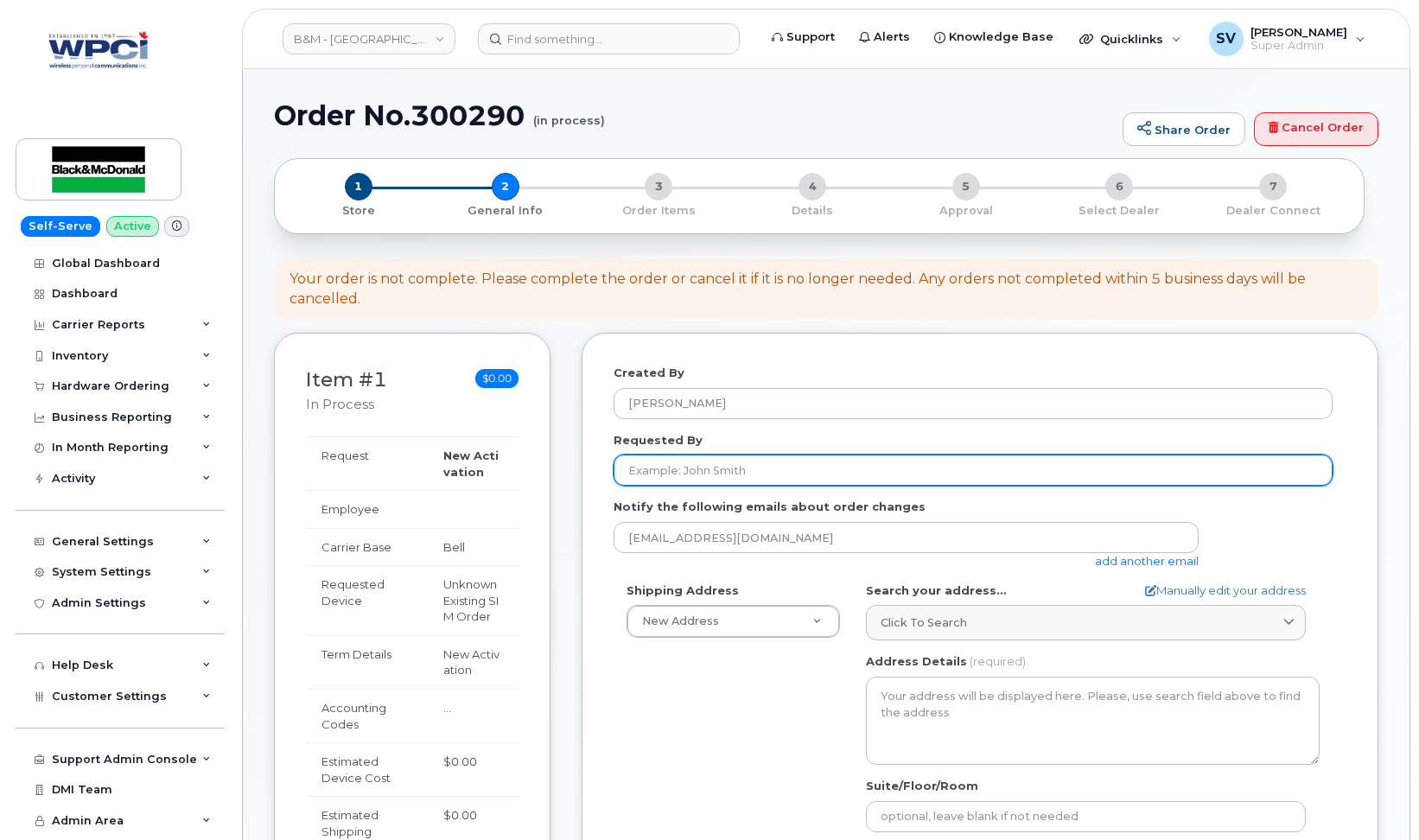
click at [712, 470] on input "Requested By" at bounding box center [974, 470] width 719 height 31
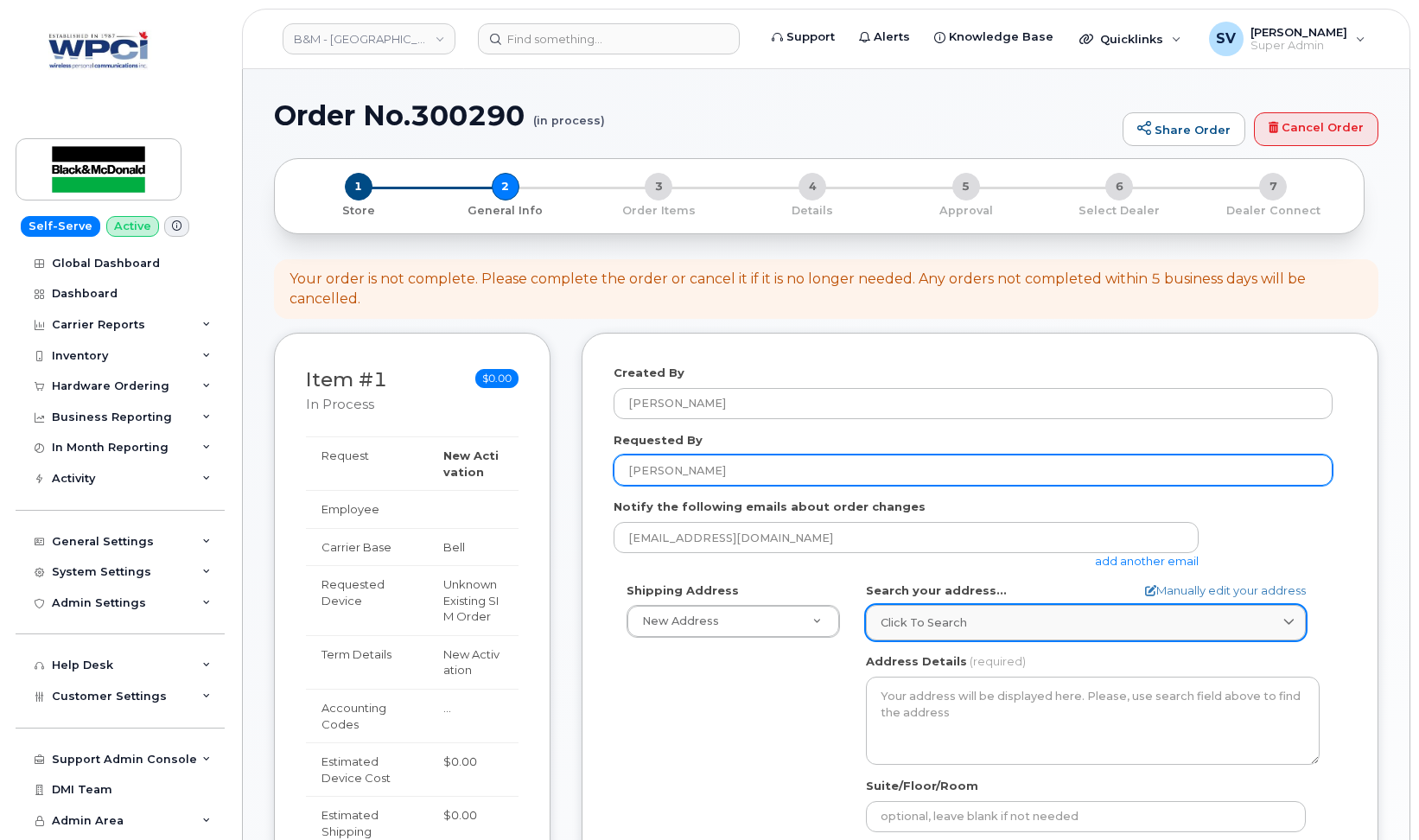
type input "[PERSON_NAME]"
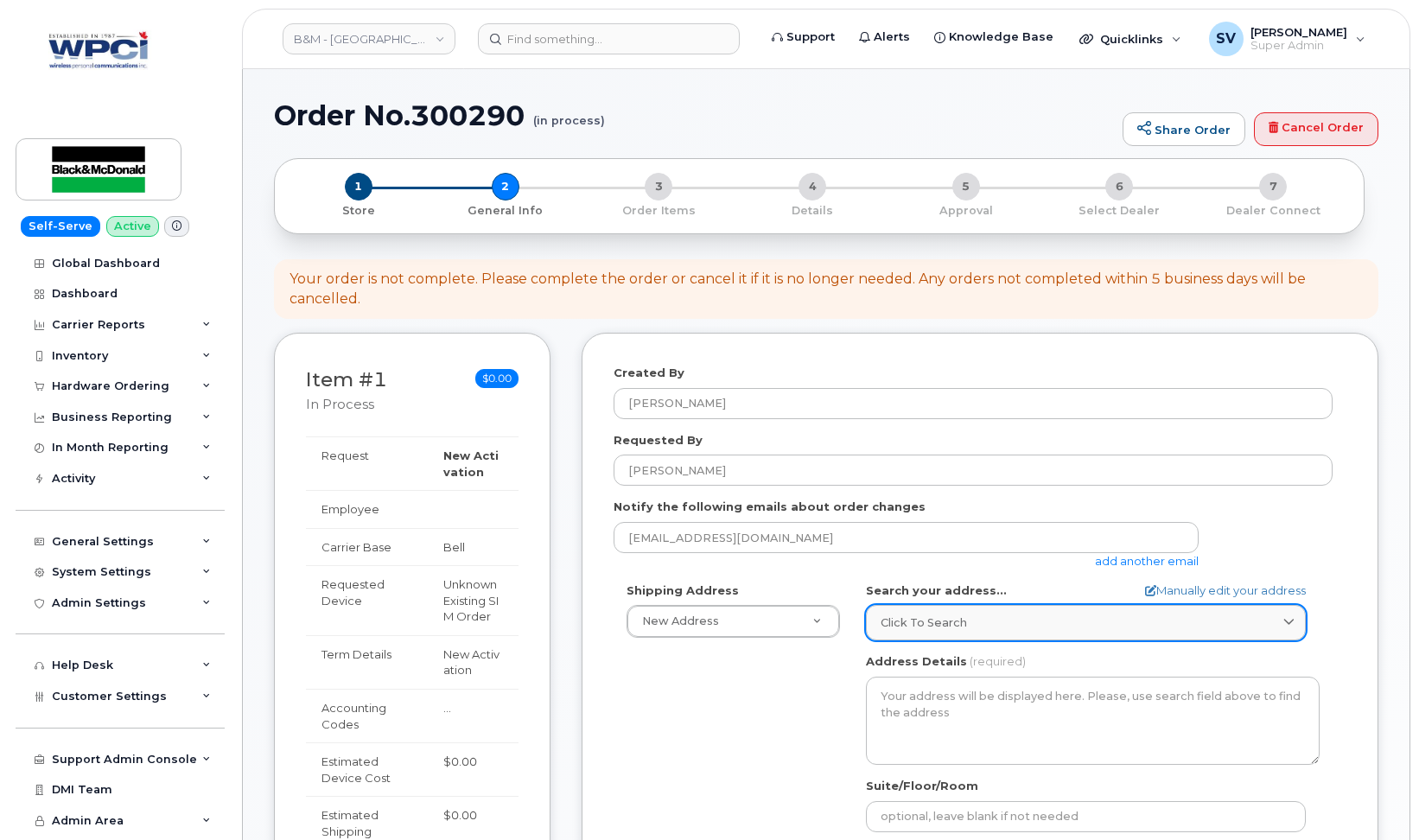
click at [1079, 615] on div "Click to search" at bounding box center [1085, 622] width 410 height 17
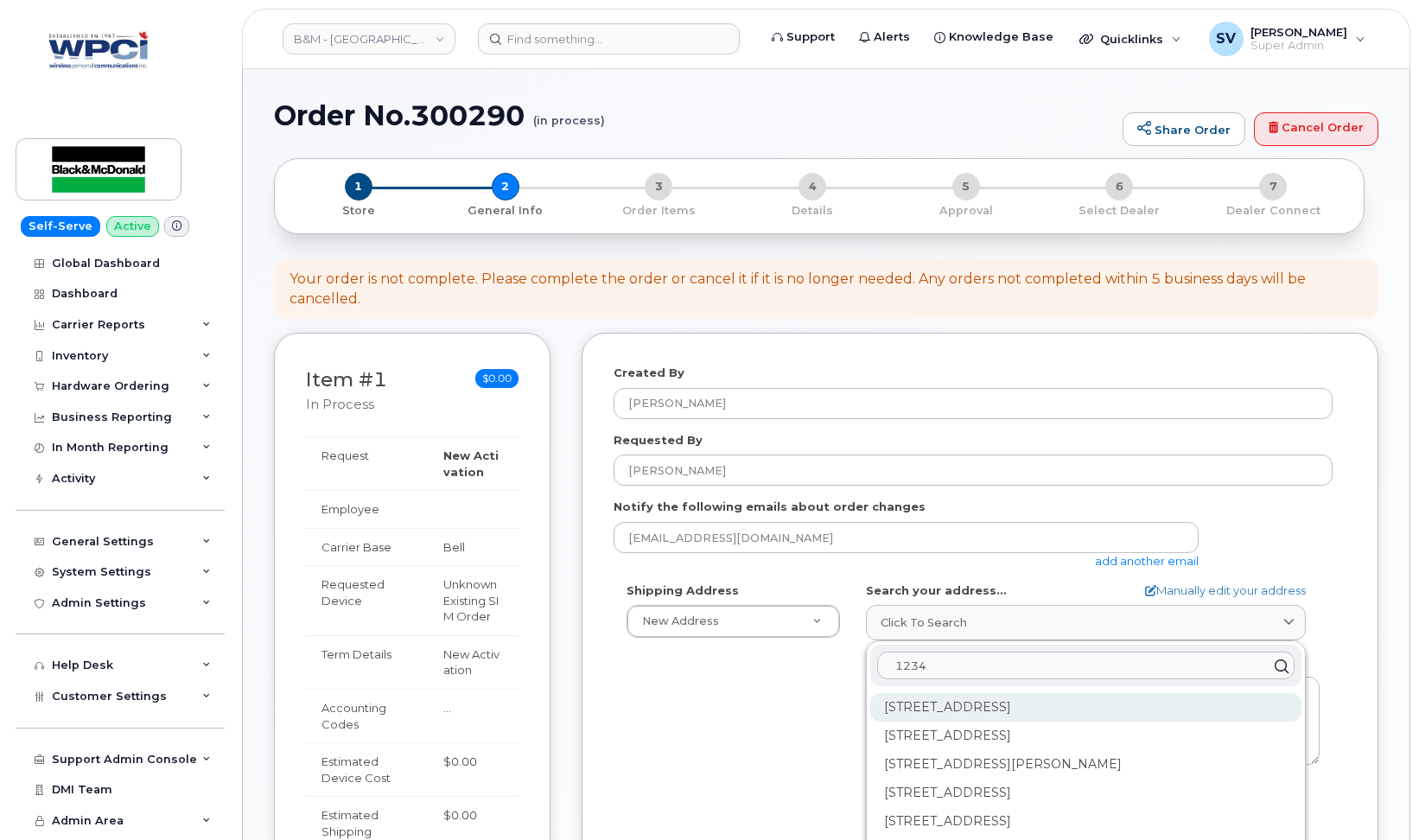
type input "1234"
click at [1065, 712] on div "1234 Main St Moncton NB E1C 1H7" at bounding box center [1086, 706] width 431 height 28
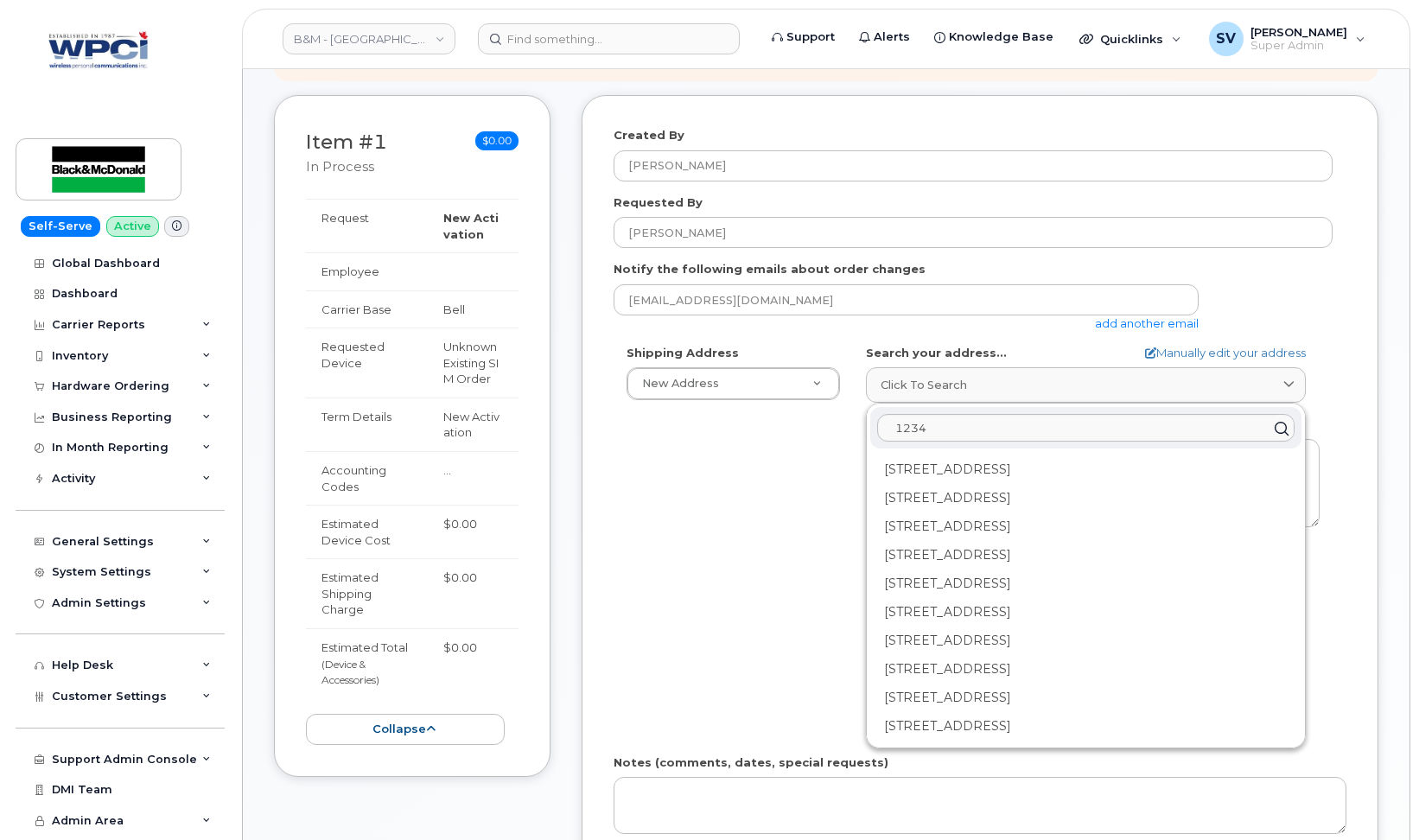
scroll to position [240, 0]
click at [934, 463] on div "200-1234 Main St Moncton NB E1C 1H7" at bounding box center [1086, 467] width 431 height 28
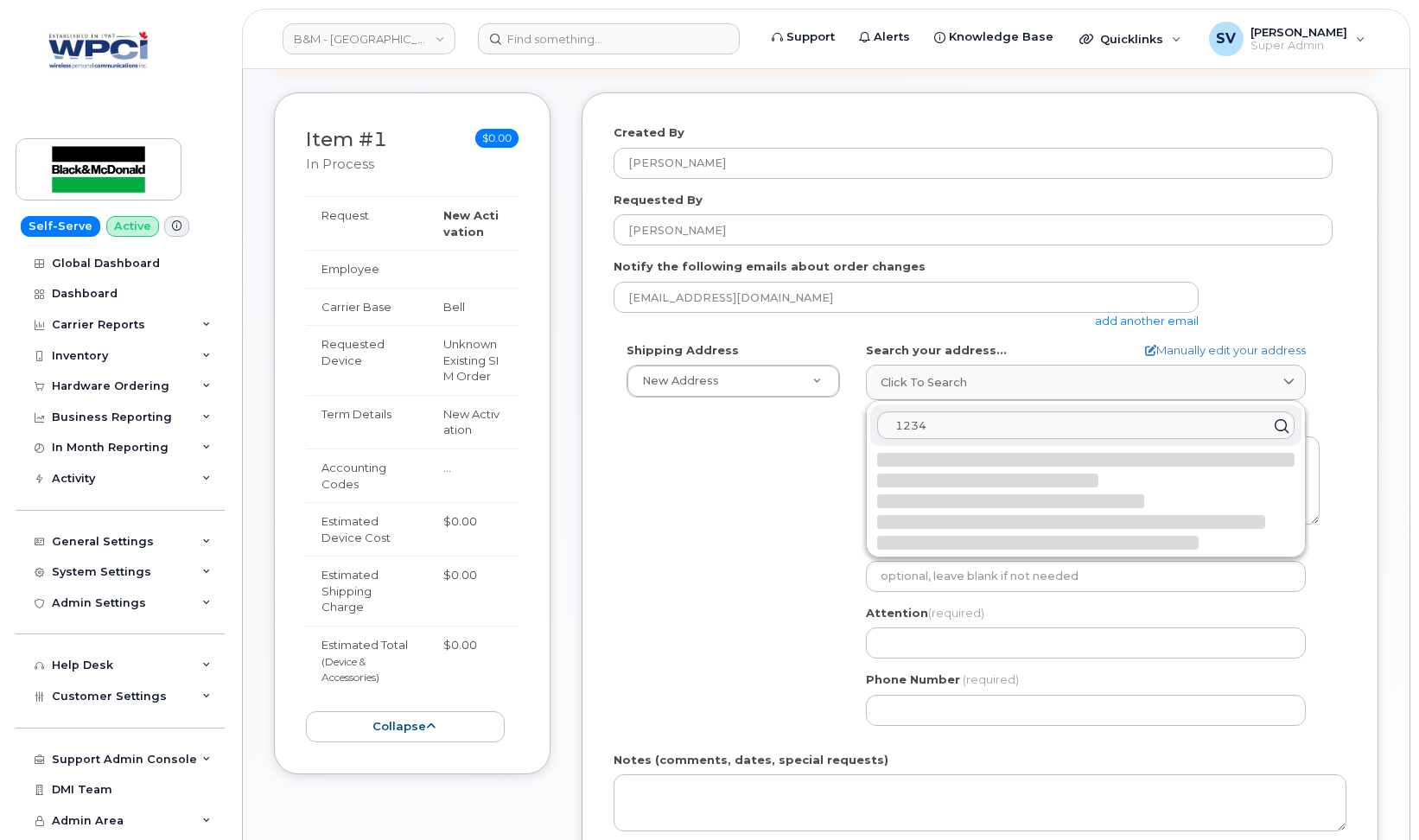
select select
type textarea "200-1234 Main St MONCTON NB E1C 1H7 CANADA"
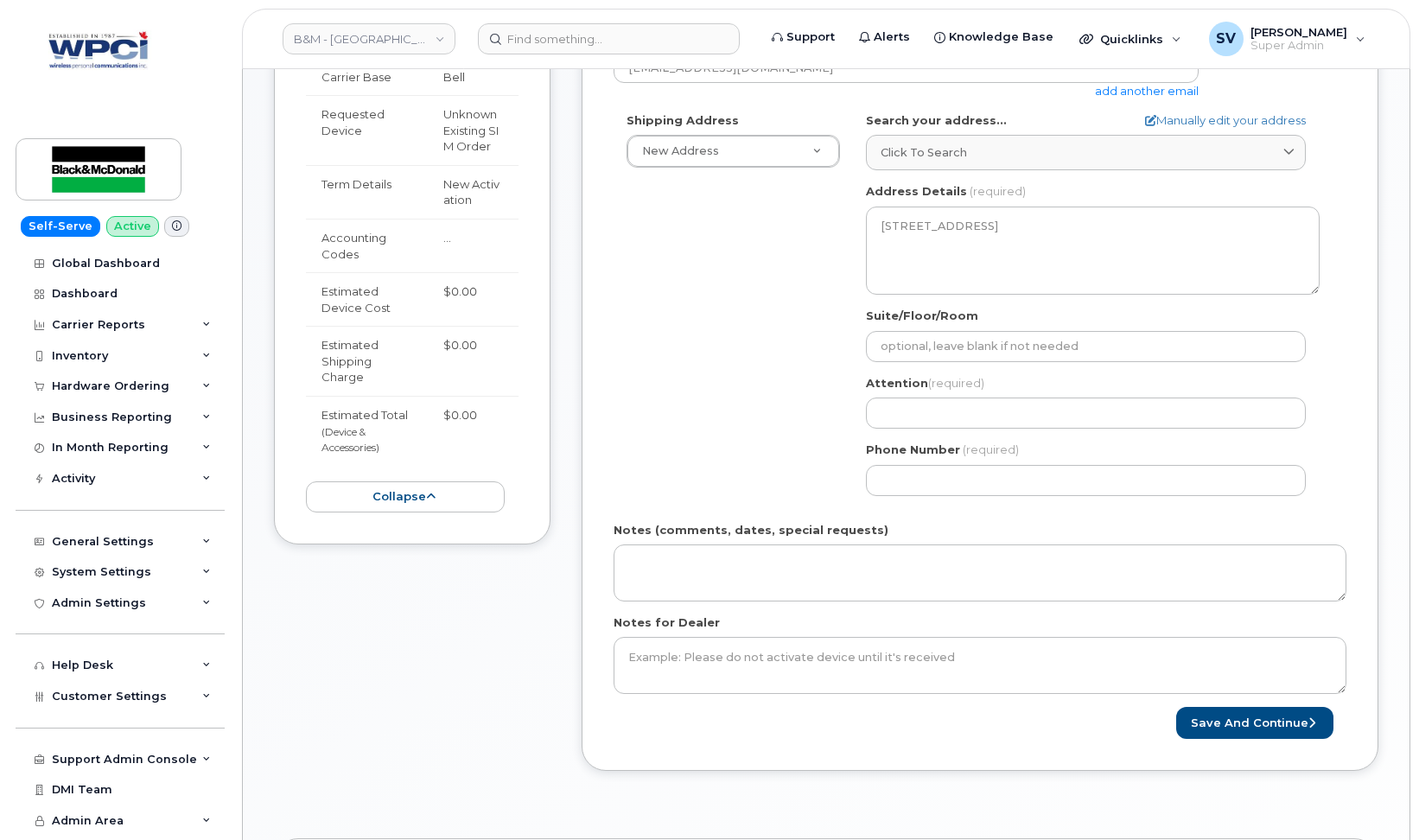
scroll to position [476, 0]
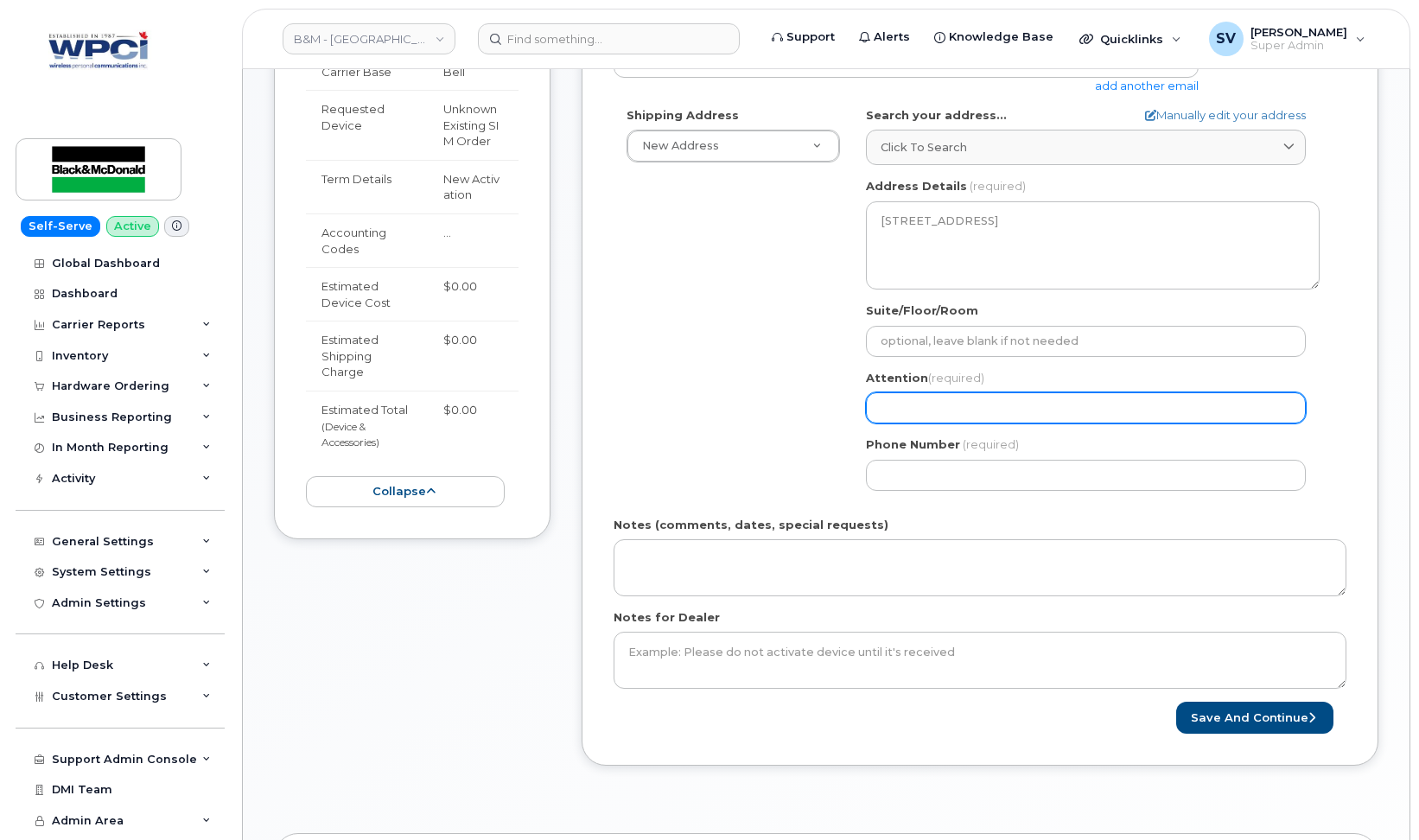
click at [960, 404] on input "Attention (required)" at bounding box center [1085, 408] width 440 height 31
select select
type input "S"
select select
type input "Sa"
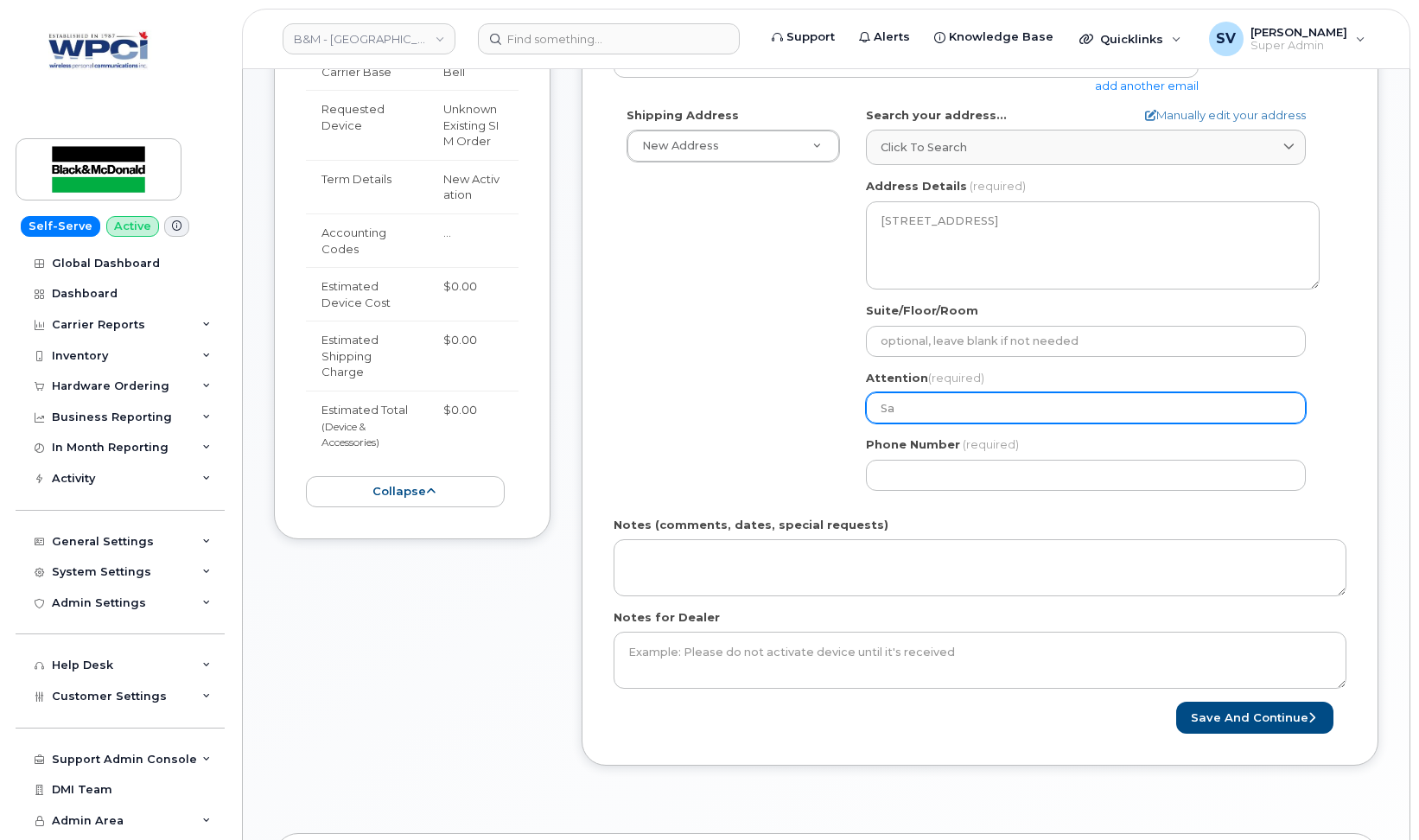
select select
type input "[PERSON_NAME]"
type input "123456789"
select select
type input "1234567890"
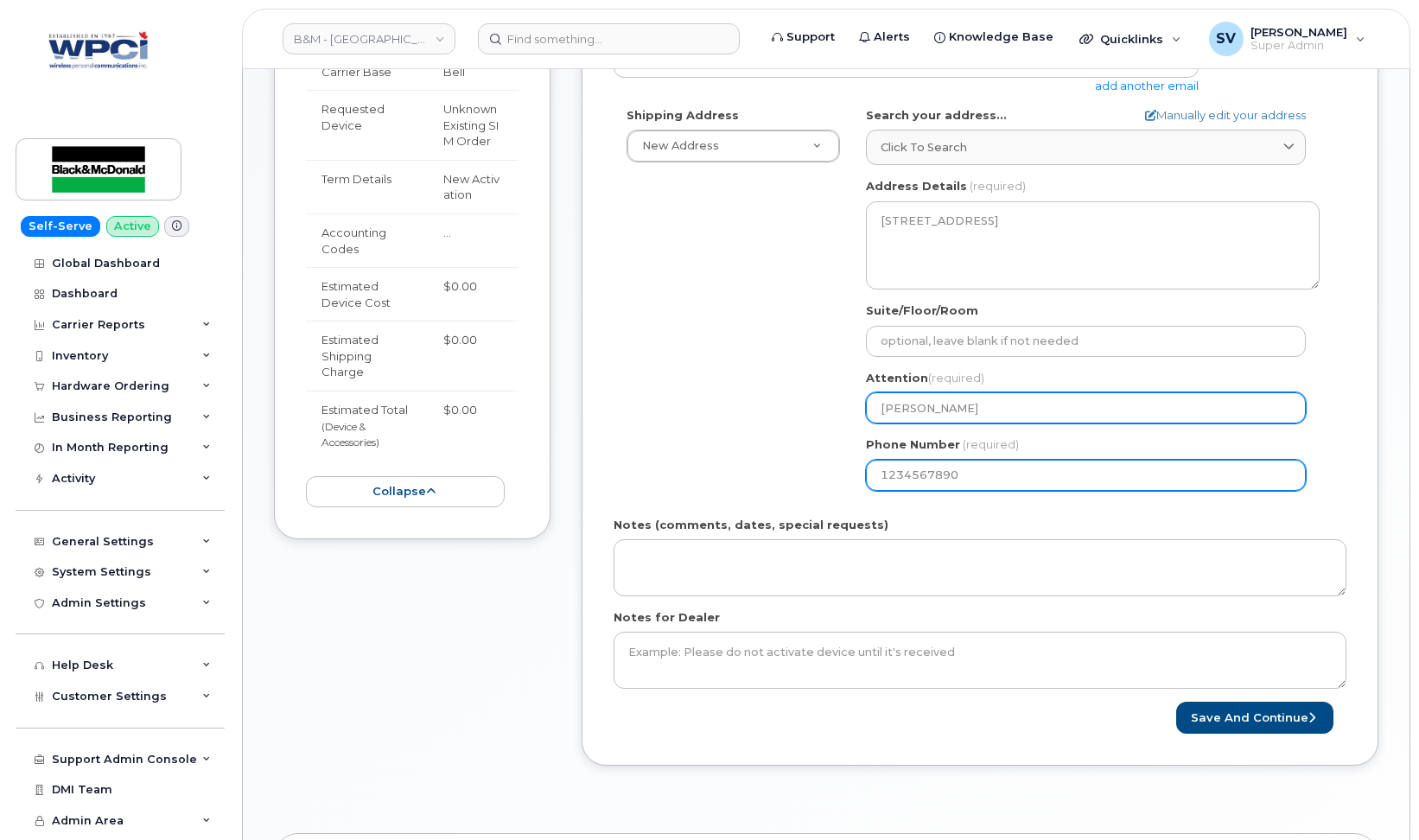
select select
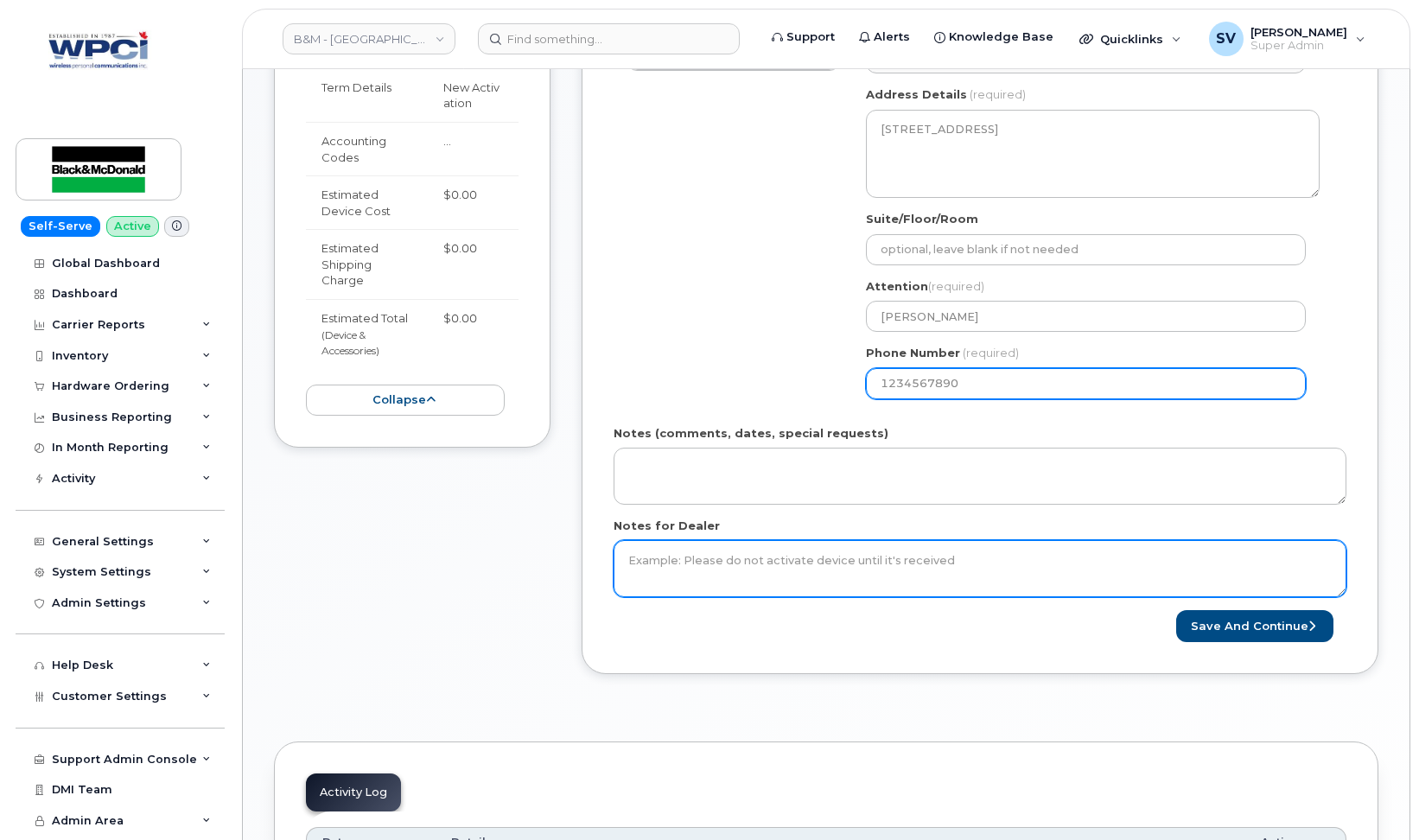
scroll to position [570, 0]
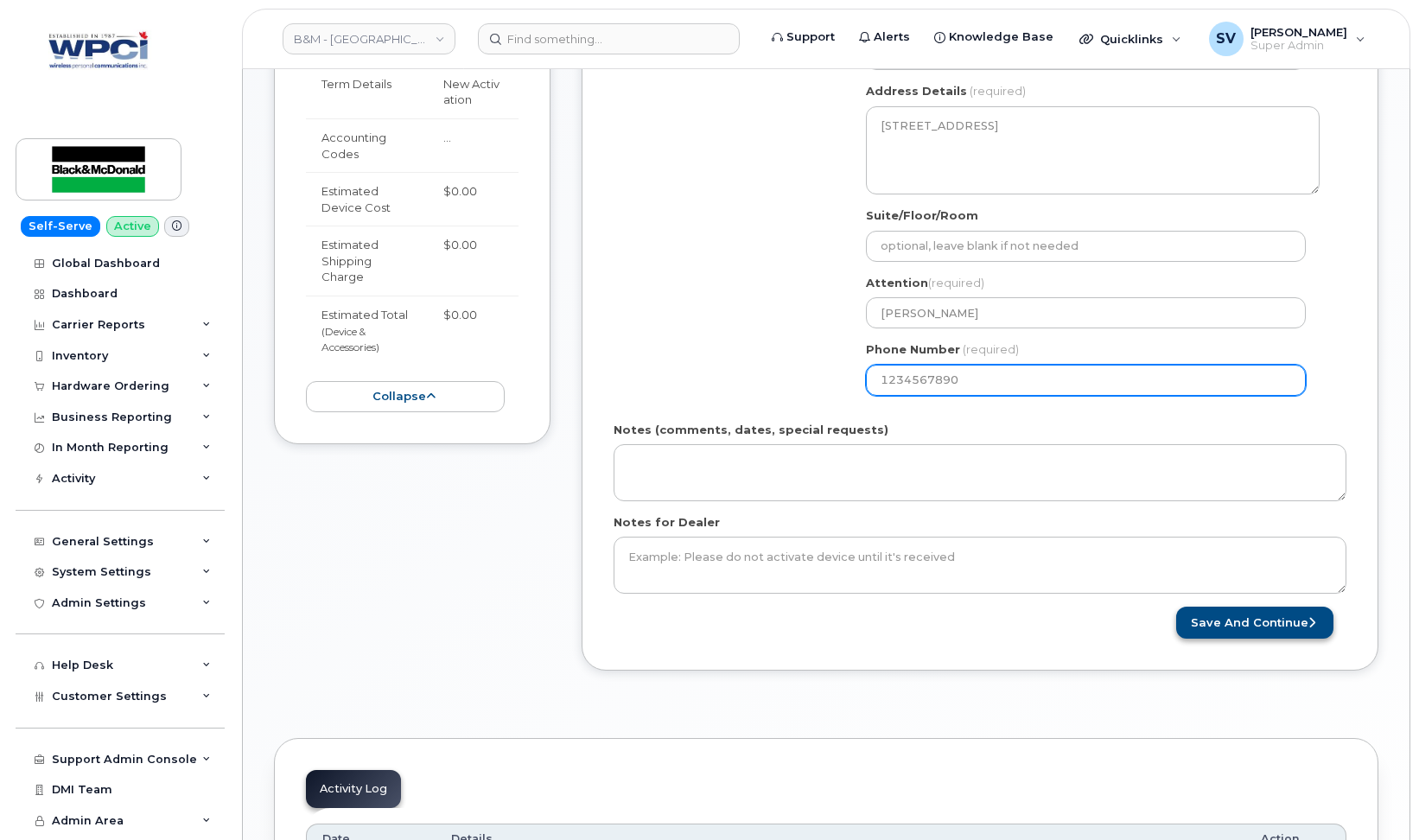
type input "1234567890"
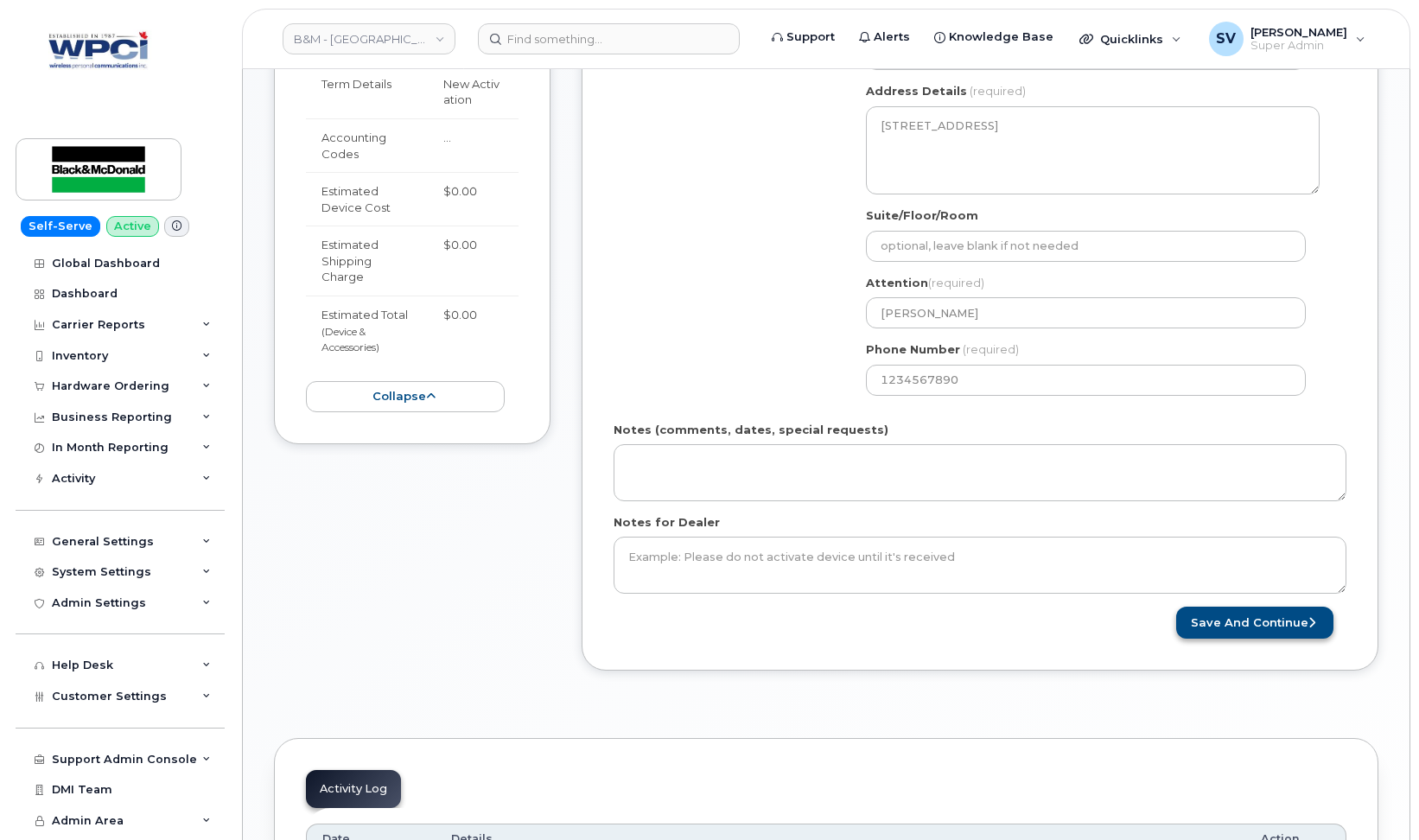
click at [1246, 624] on button "Save and Continue" at bounding box center [1254, 622] width 157 height 32
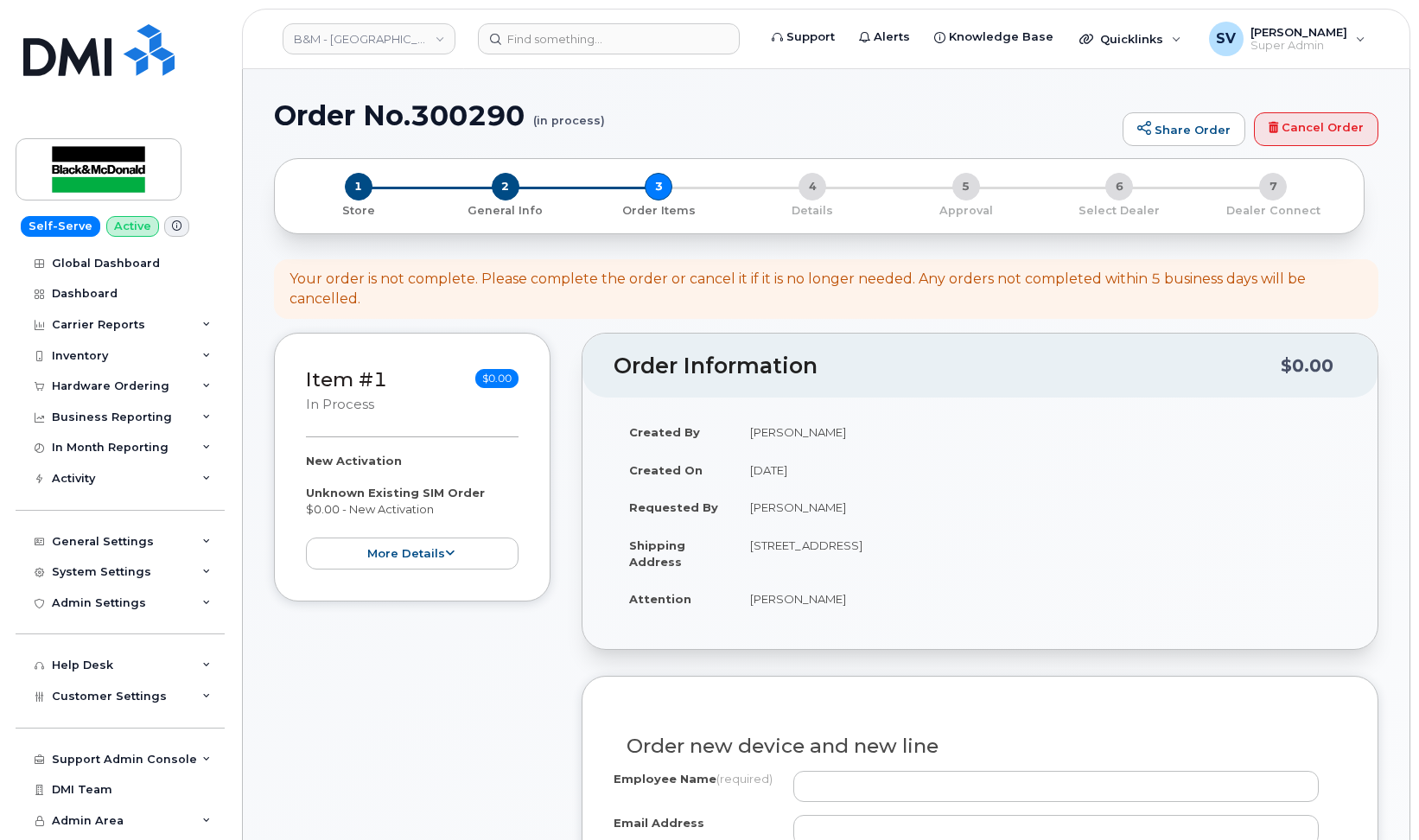
click at [623, 339] on header "Order Information $0.00" at bounding box center [980, 365] width 795 height 64
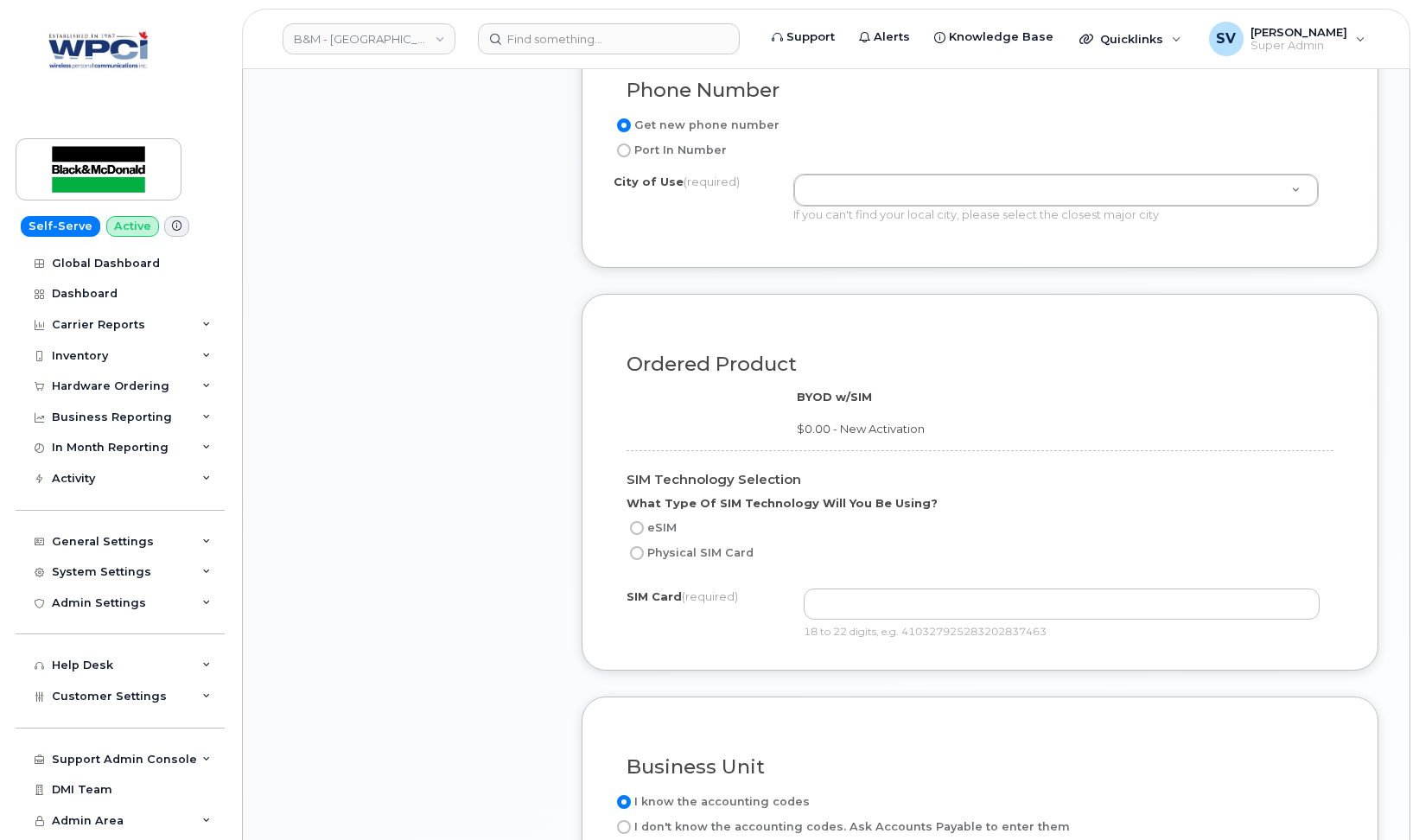
scroll to position [942, 0]
click at [639, 521] on input "eSIM" at bounding box center [636, 528] width 14 height 14
radio input "true"
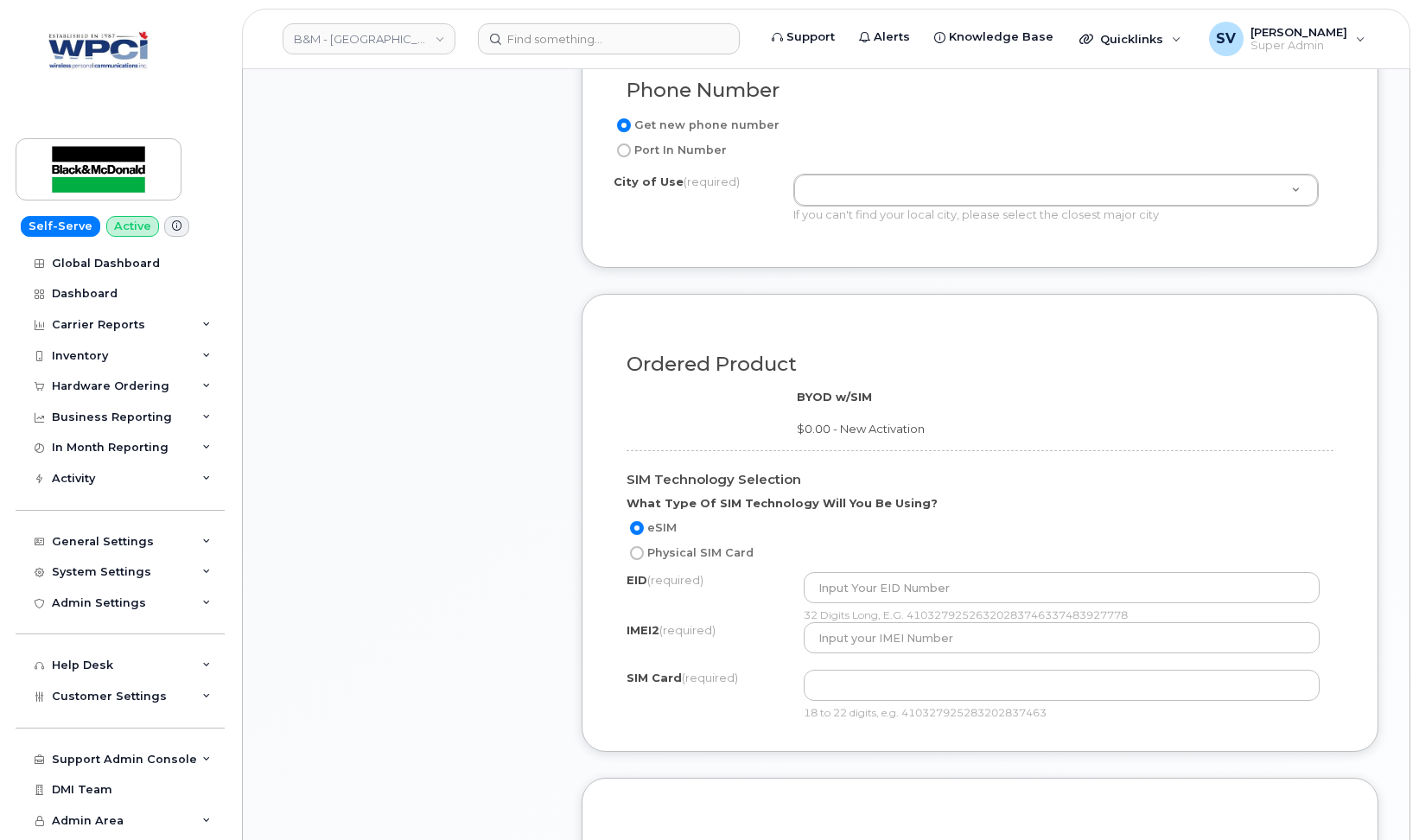
click at [641, 546] on input "Physical SIM Card" at bounding box center [636, 553] width 14 height 14
radio input "true"
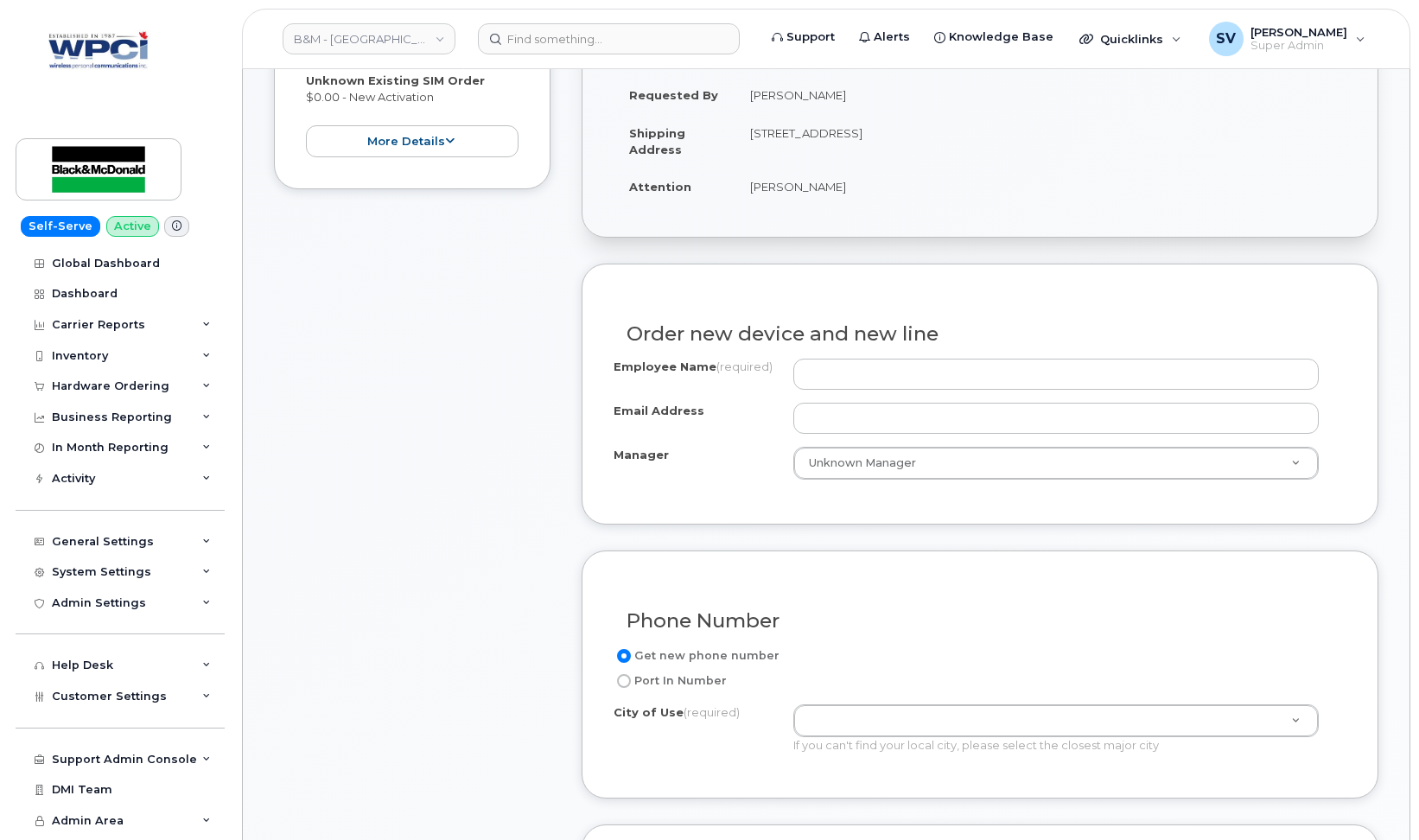
scroll to position [403, 0]
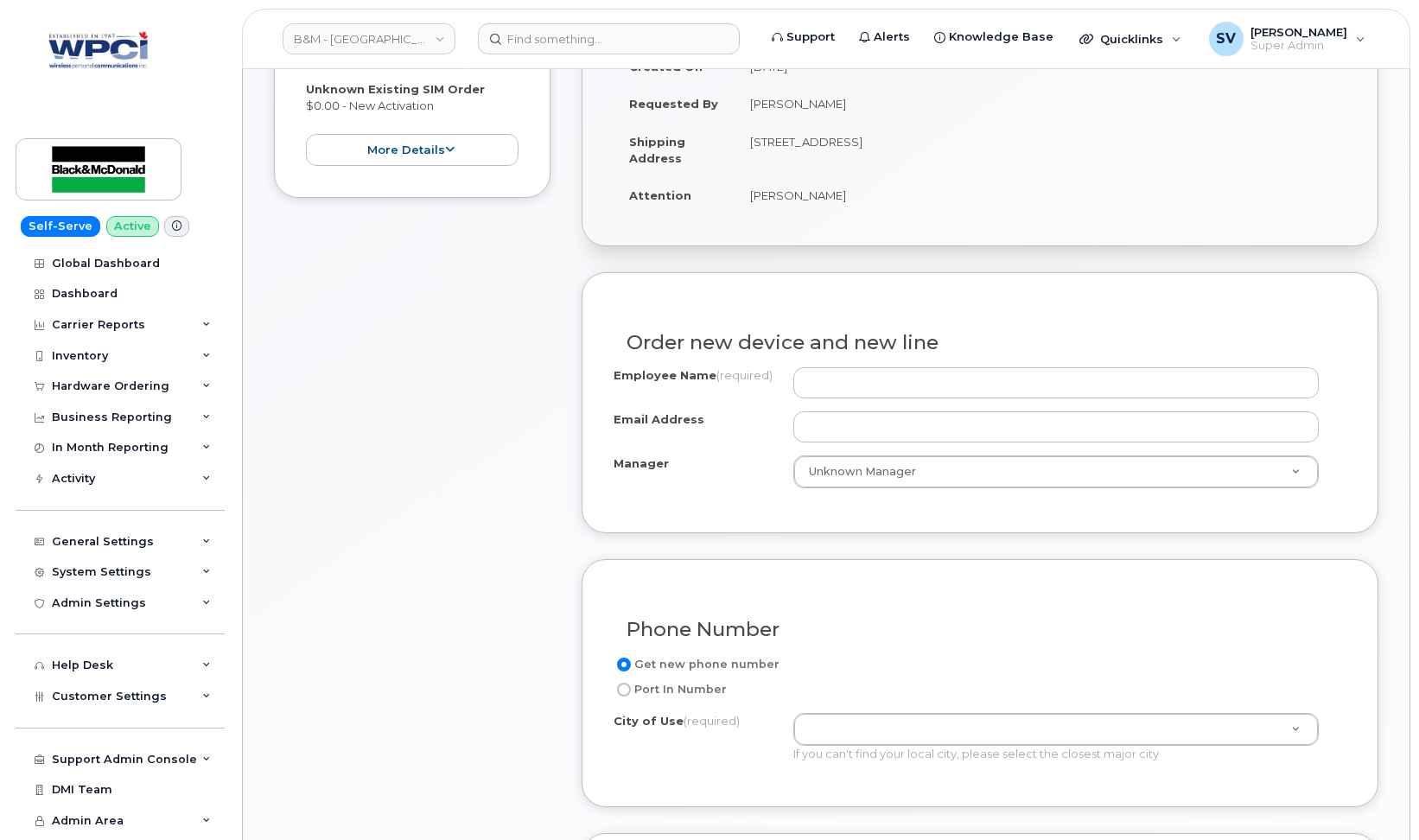
click at [637, 286] on div "Order new device and new line Employee Name (required) Email Address Manager Un…" at bounding box center [979, 402] width 796 height 261
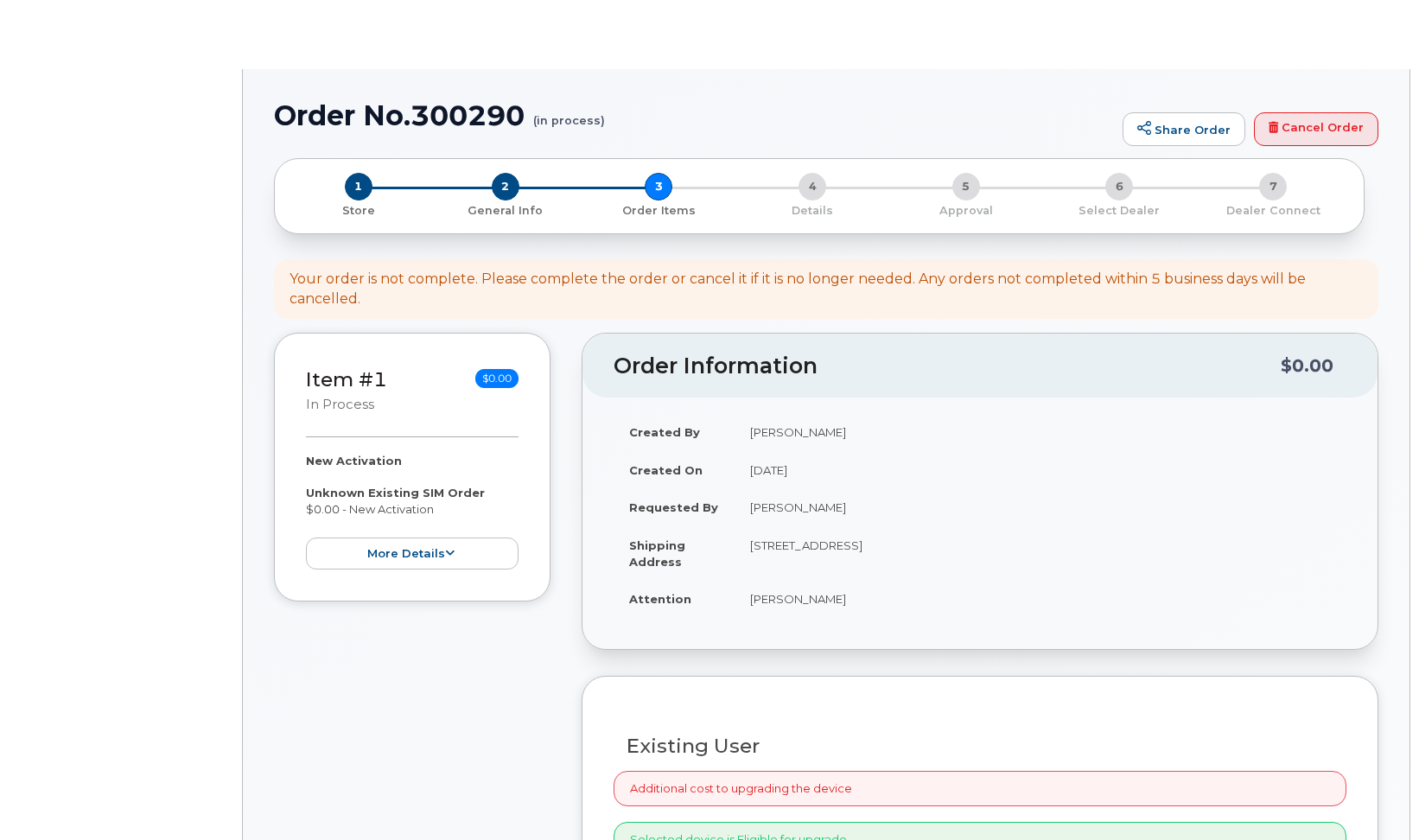
select select "285398"
radio input "true"
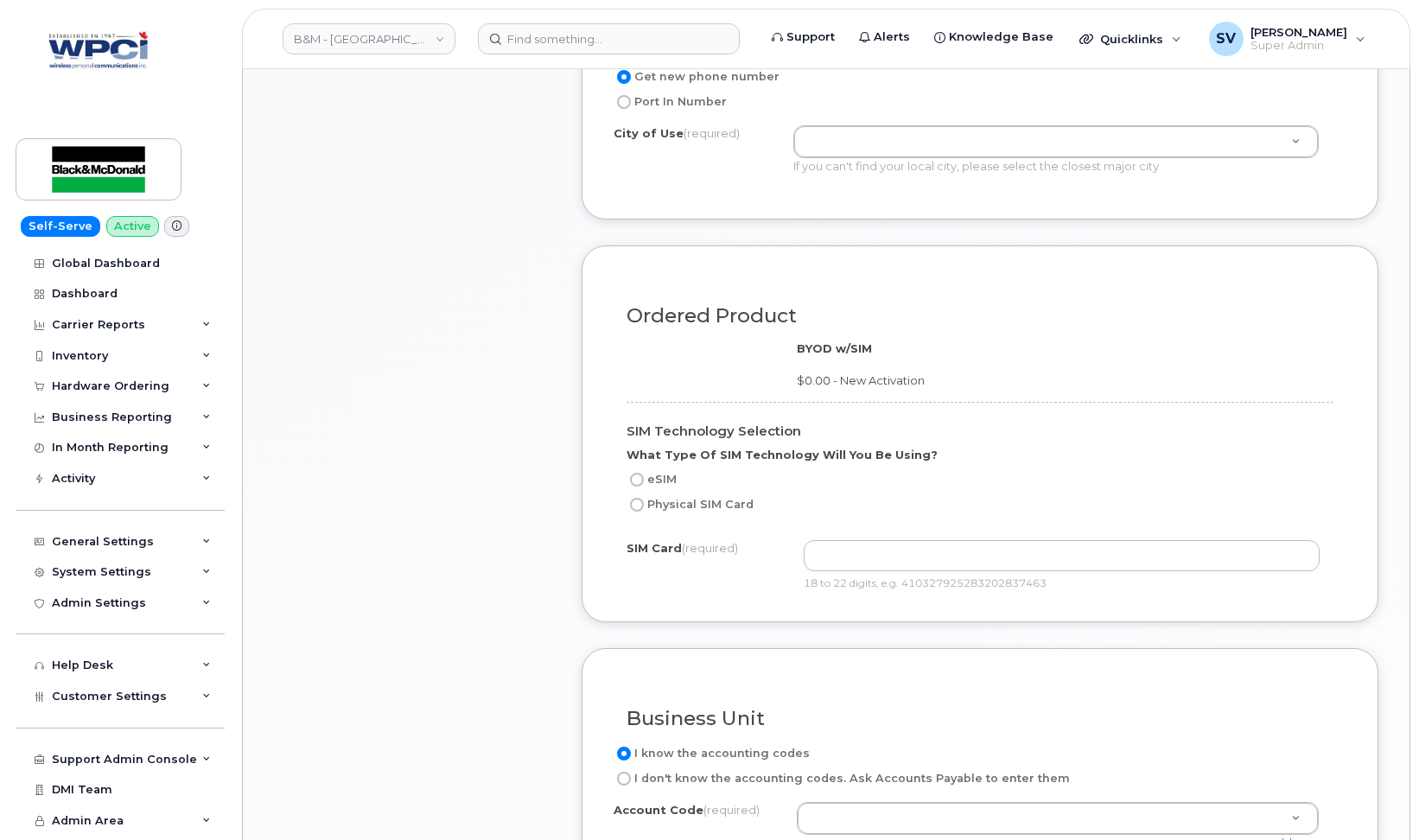
scroll to position [993, 0]
click at [632, 471] on input "eSIM" at bounding box center [636, 477] width 14 height 14
radio input "true"
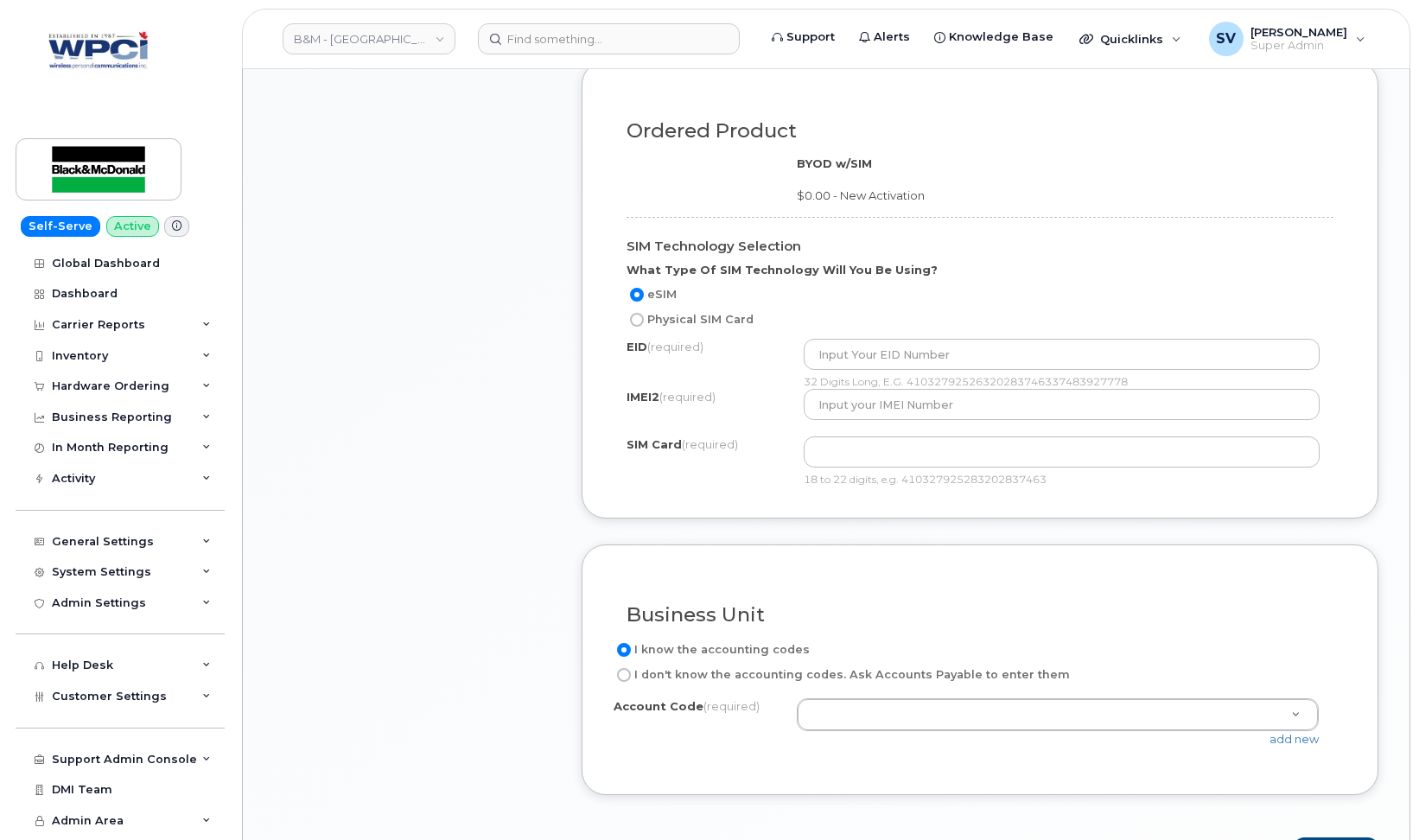
scroll to position [1177, 0]
click at [639, 311] on input "Physical SIM Card" at bounding box center [636, 318] width 14 height 14
radio input "true"
click at [634, 286] on input "eSIM" at bounding box center [636, 292] width 14 height 14
radio input "true"
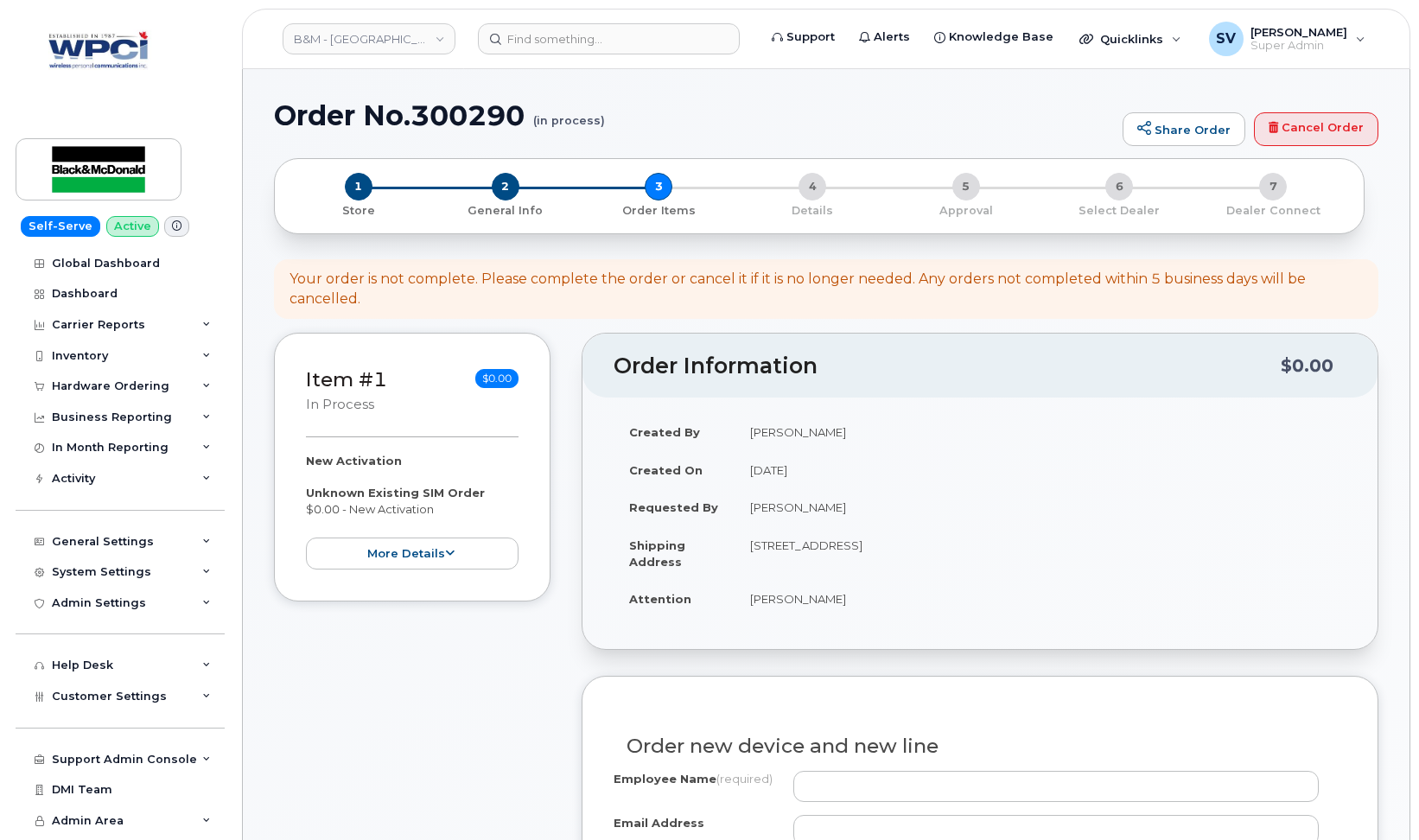
scroll to position [0, 0]
click at [1313, 140] on link "Cancel Order" at bounding box center [1316, 129] width 125 height 34
